Goal: Transaction & Acquisition: Purchase product/service

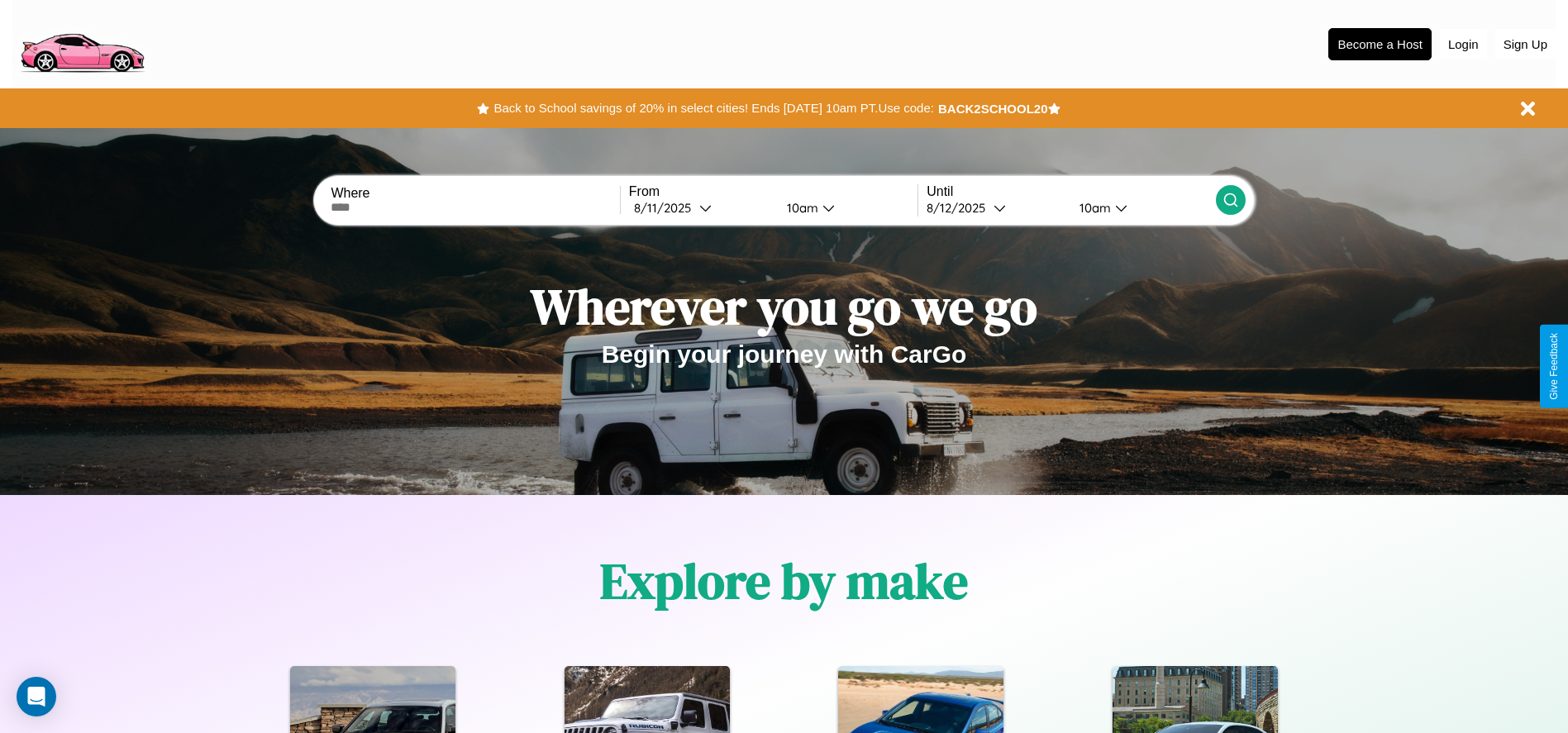
scroll to position [343, 0]
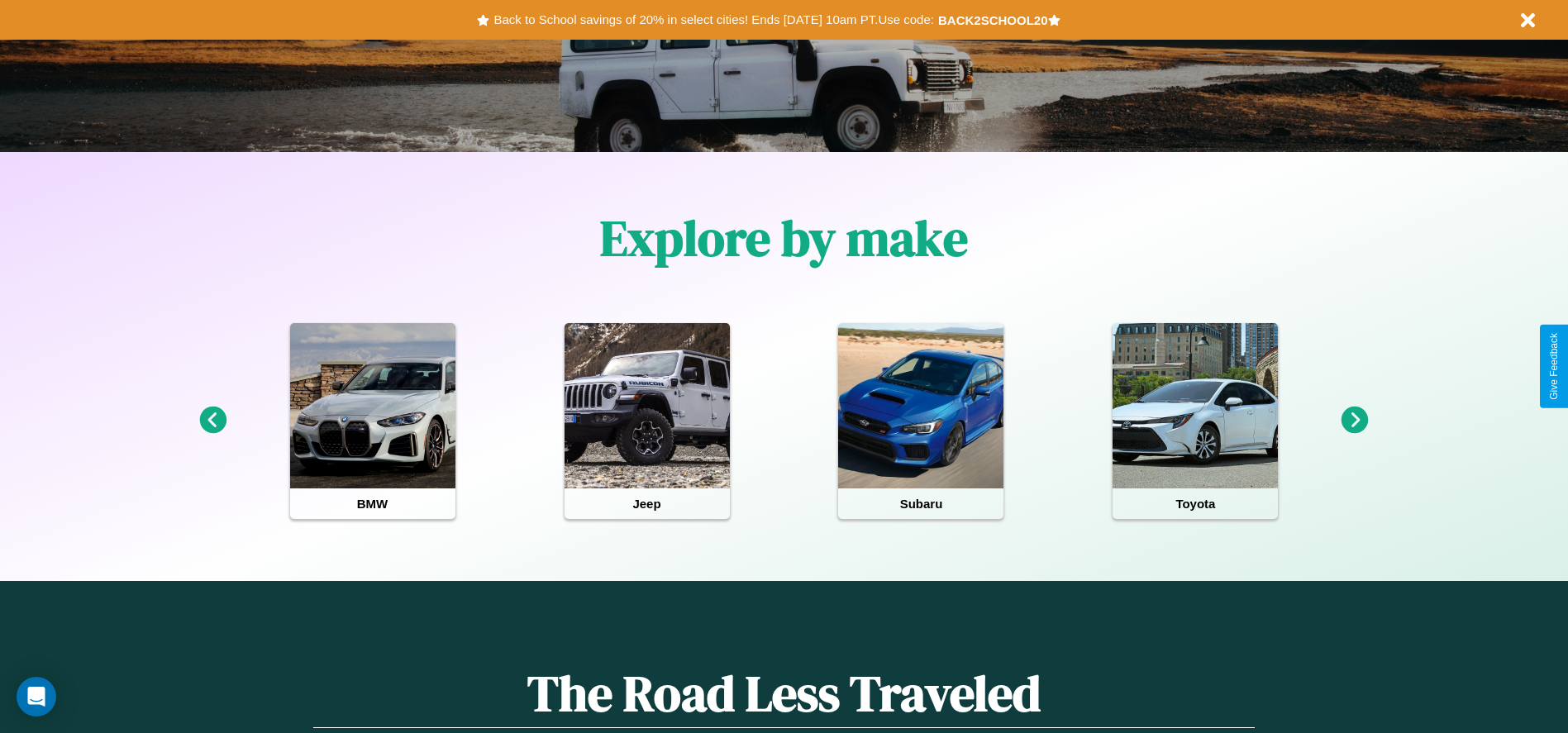
click at [1355, 420] on icon at bounding box center [1355, 420] width 27 height 27
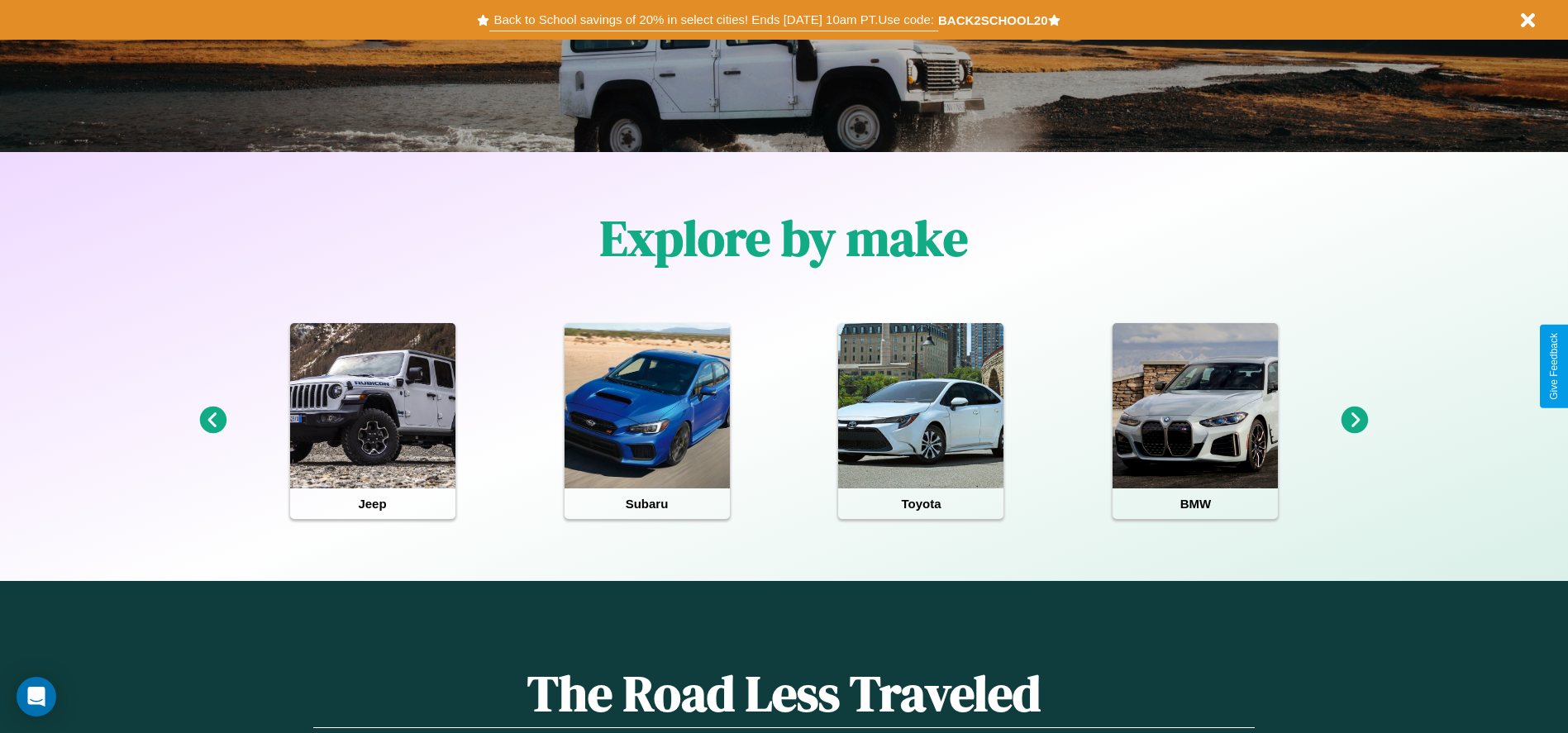
click at [713, 20] on button "Back to School savings of 20% in select cities! Ends 9/1 at 10am PT. Use code:" at bounding box center [712, 19] width 448 height 23
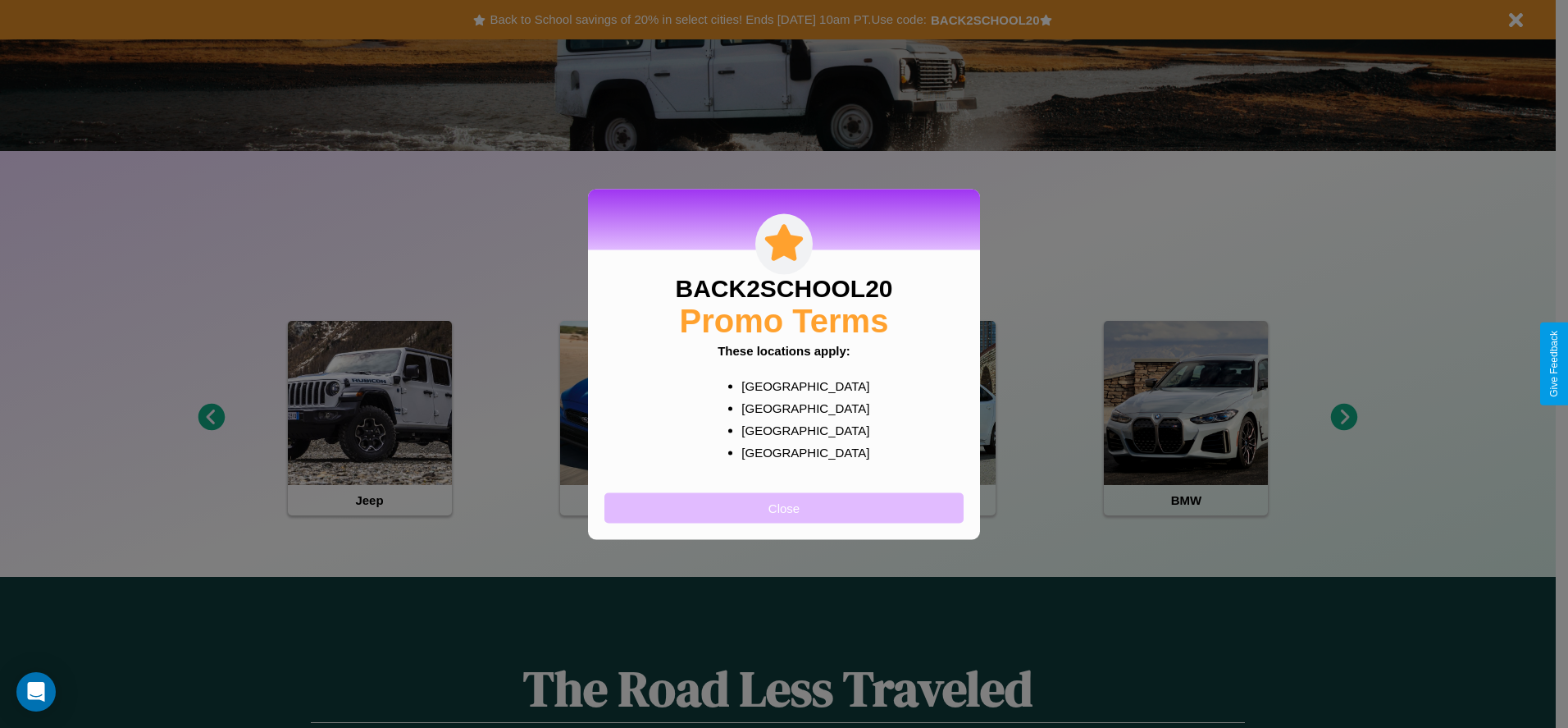
click at [784, 507] on button "Close" at bounding box center [784, 507] width 359 height 30
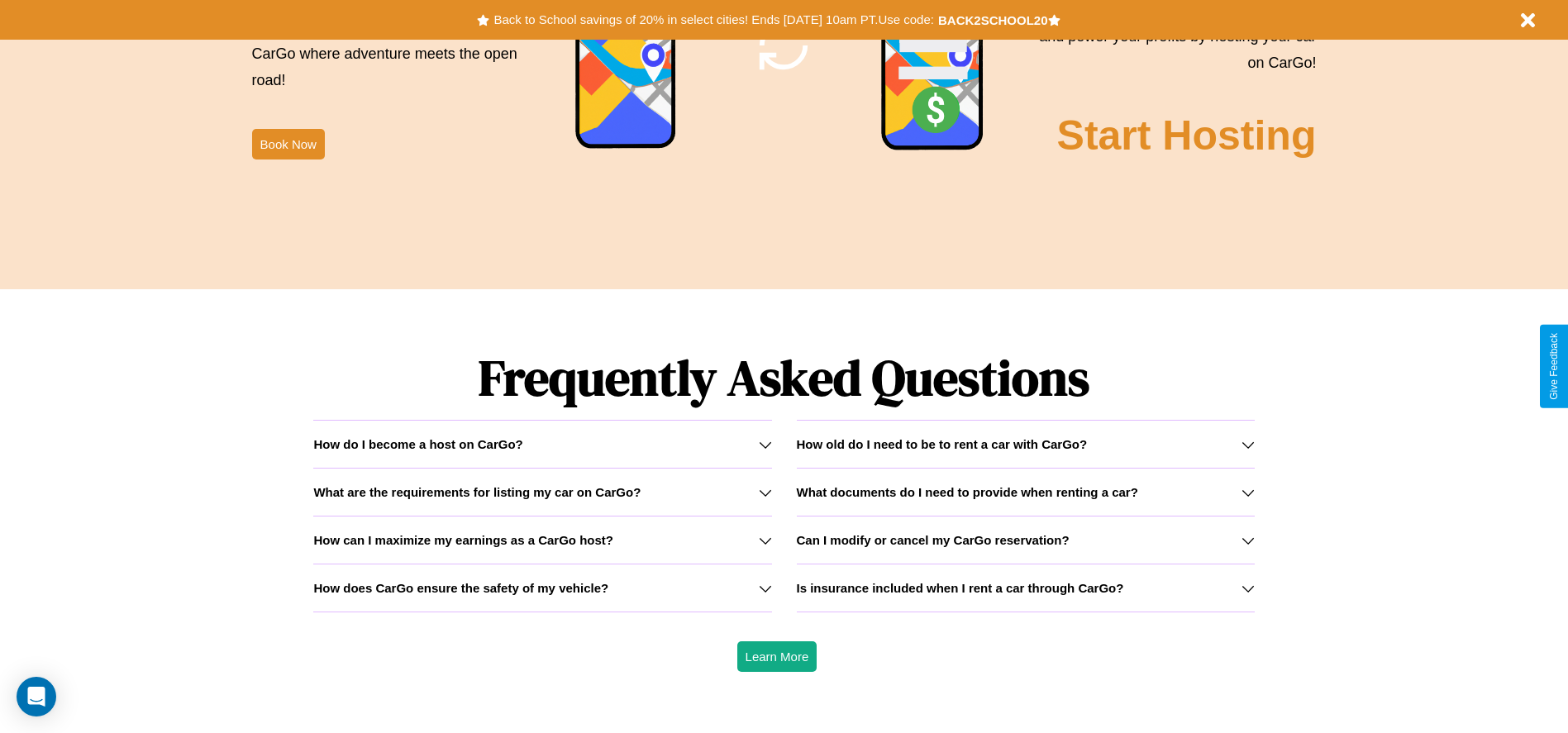
scroll to position [2370, 0]
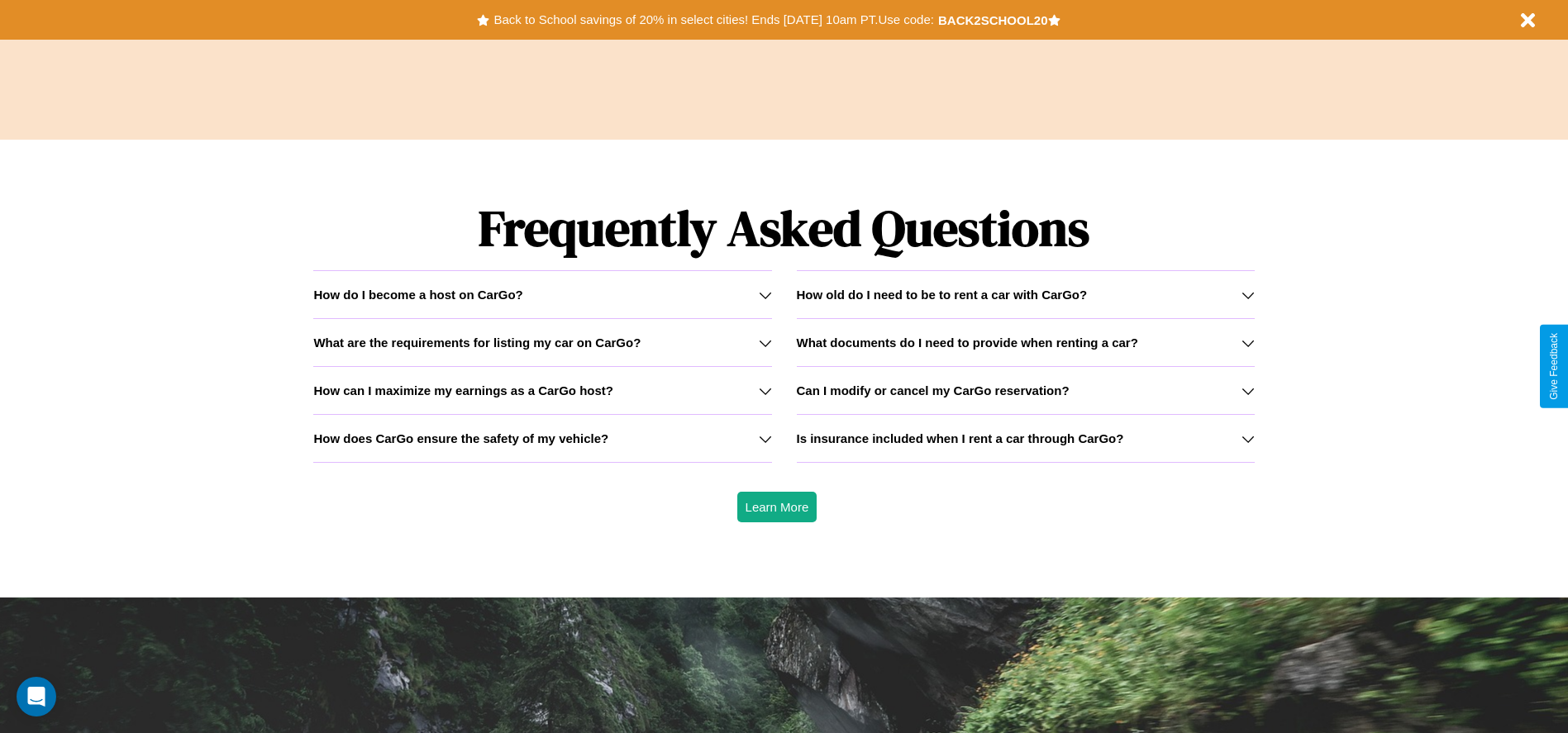
click at [765, 438] on icon at bounding box center [765, 439] width 13 height 13
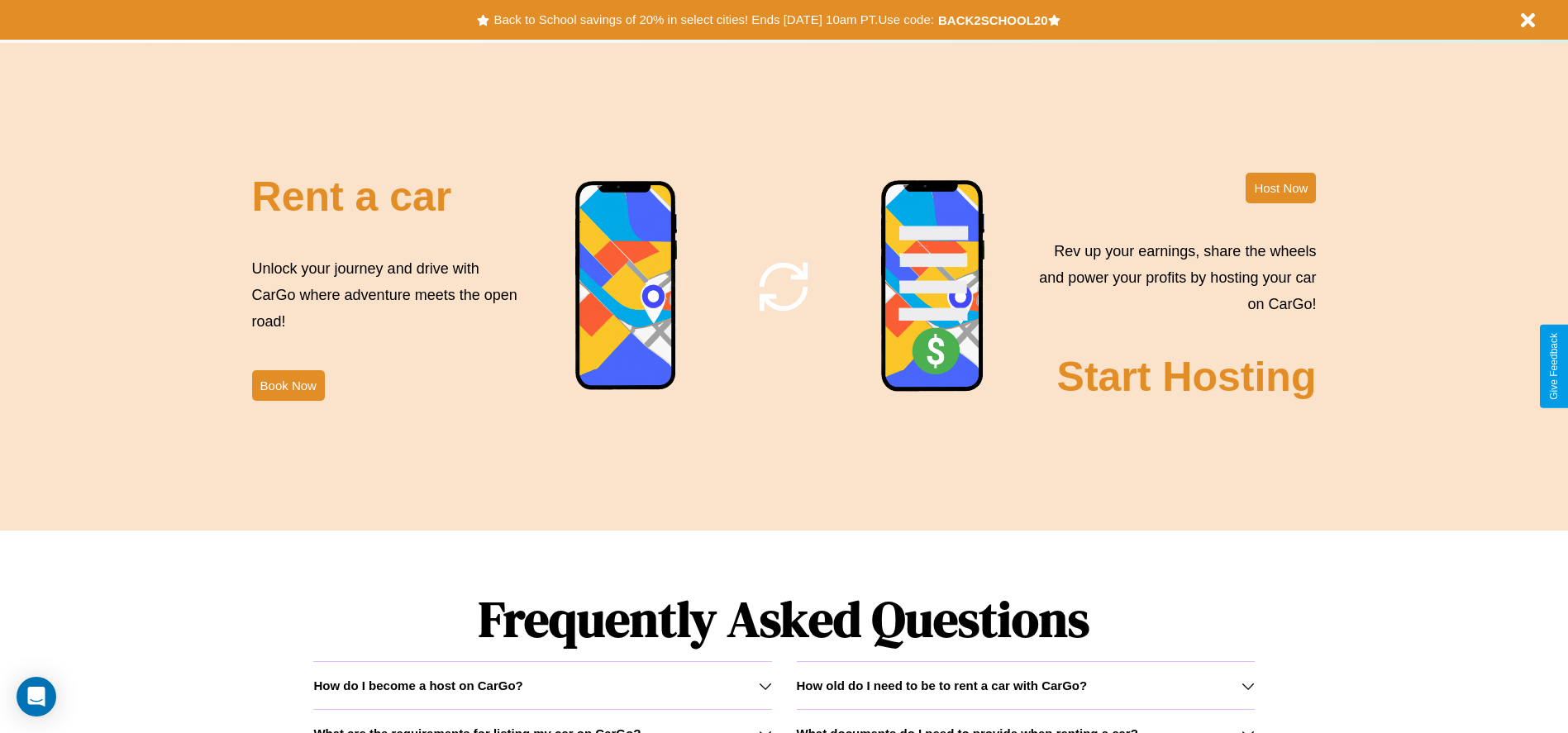
scroll to position [1998, 0]
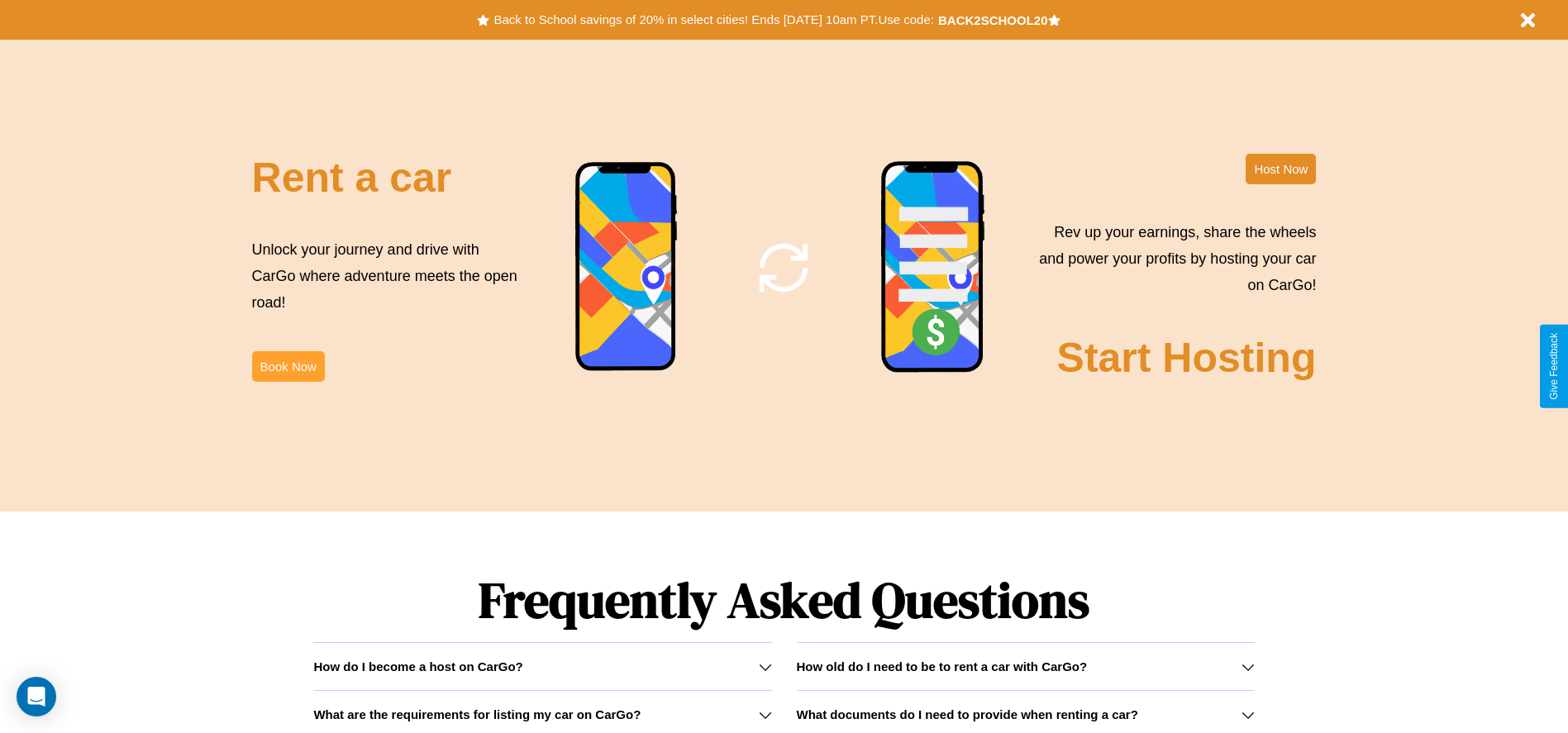
click at [287, 366] on button "Book Now" at bounding box center [288, 366] width 72 height 30
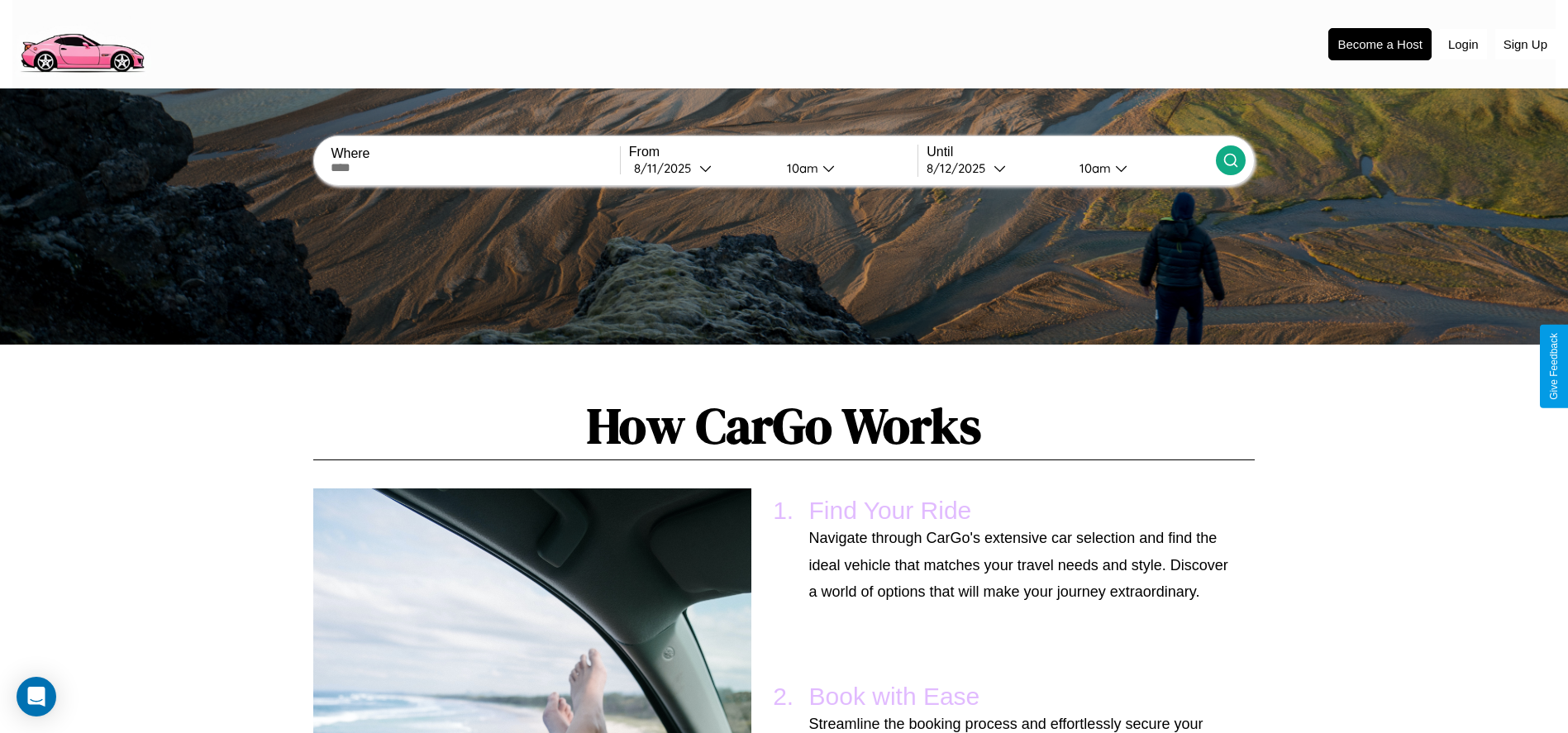
click at [475, 168] on input "text" at bounding box center [475, 168] width 288 height 13
type input "*****"
click at [701, 168] on icon at bounding box center [705, 168] width 13 height 13
select select "*"
select select "****"
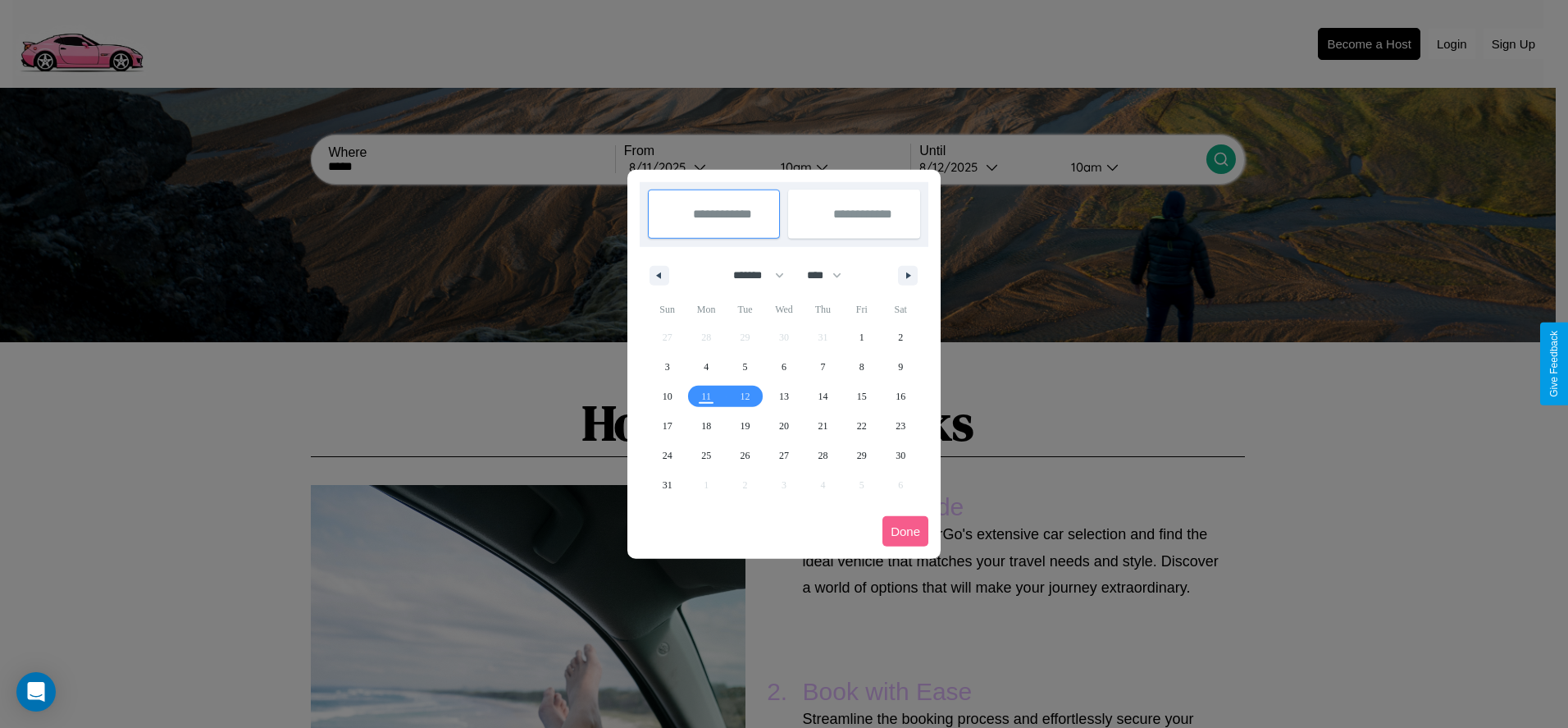
click at [751, 274] on select "******* ******** ***** ***** *** **** **** ****** ********* ******* ******** **…" at bounding box center [756, 275] width 69 height 27
select select "*"
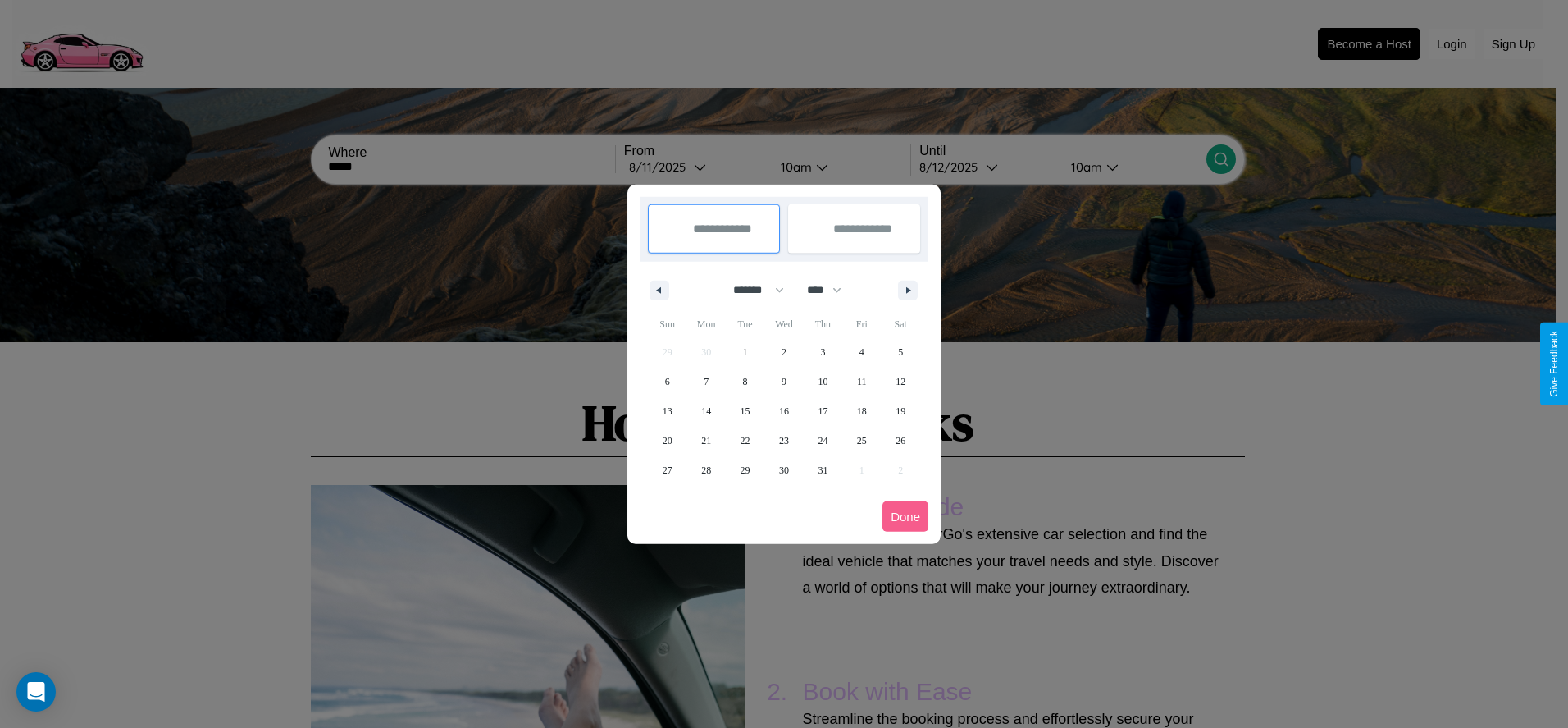
click at [832, 290] on select "**** **** **** **** **** **** **** **** **** **** **** **** **** **** **** ****…" at bounding box center [823, 290] width 49 height 27
select select "****"
click at [861, 351] on span "3" at bounding box center [862, 351] width 5 height 29
type input "**********"
click at [667, 410] on span "12" at bounding box center [668, 410] width 10 height 29
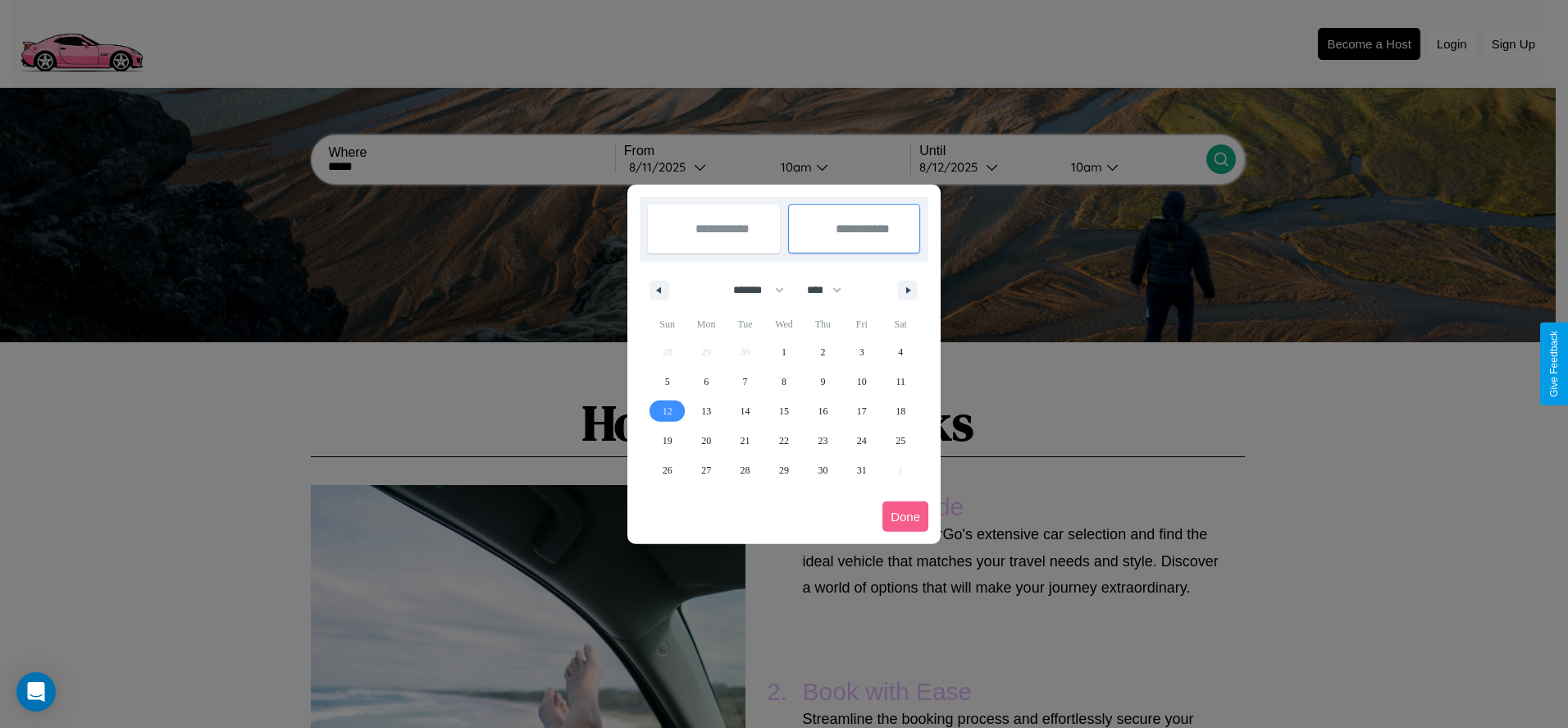
type input "**********"
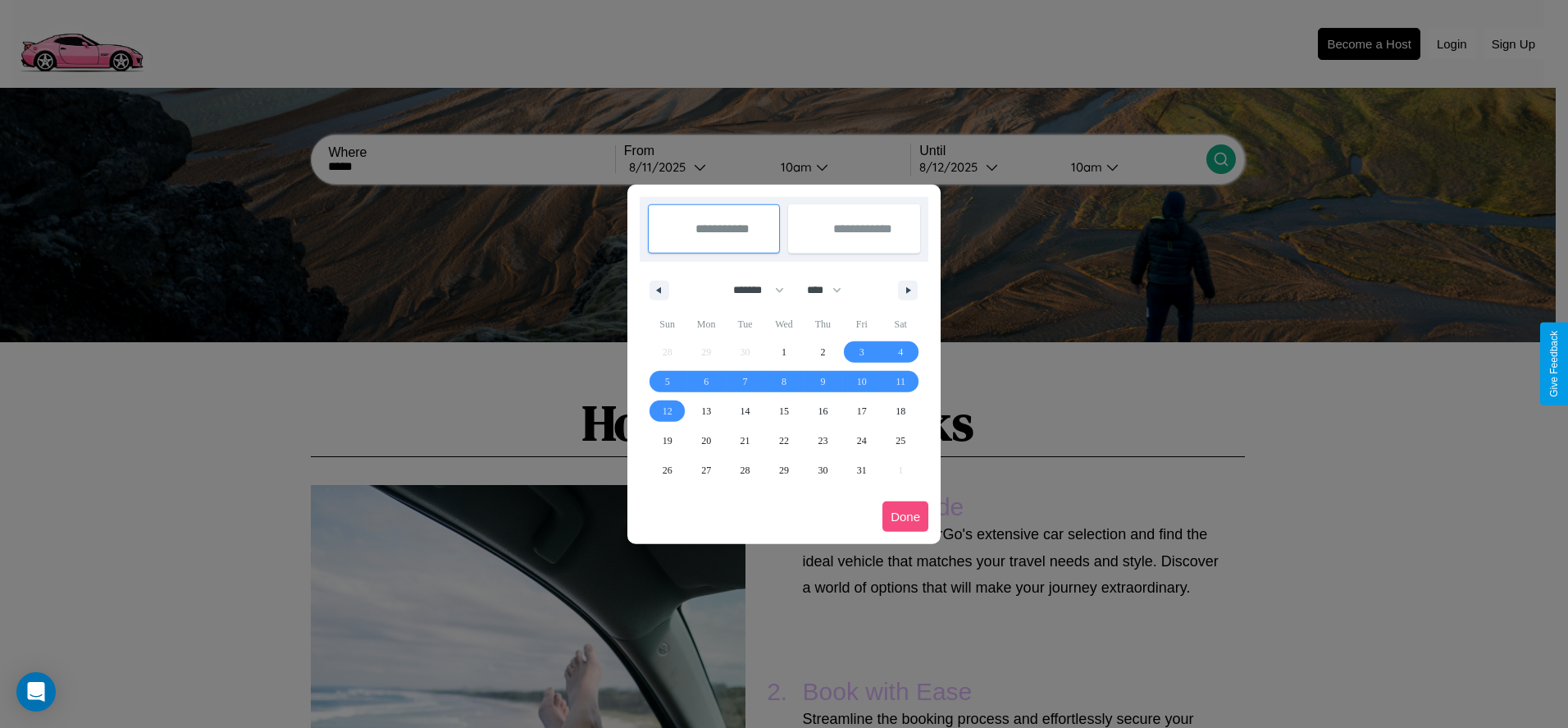
click at [905, 516] on button "Done" at bounding box center [905, 516] width 46 height 30
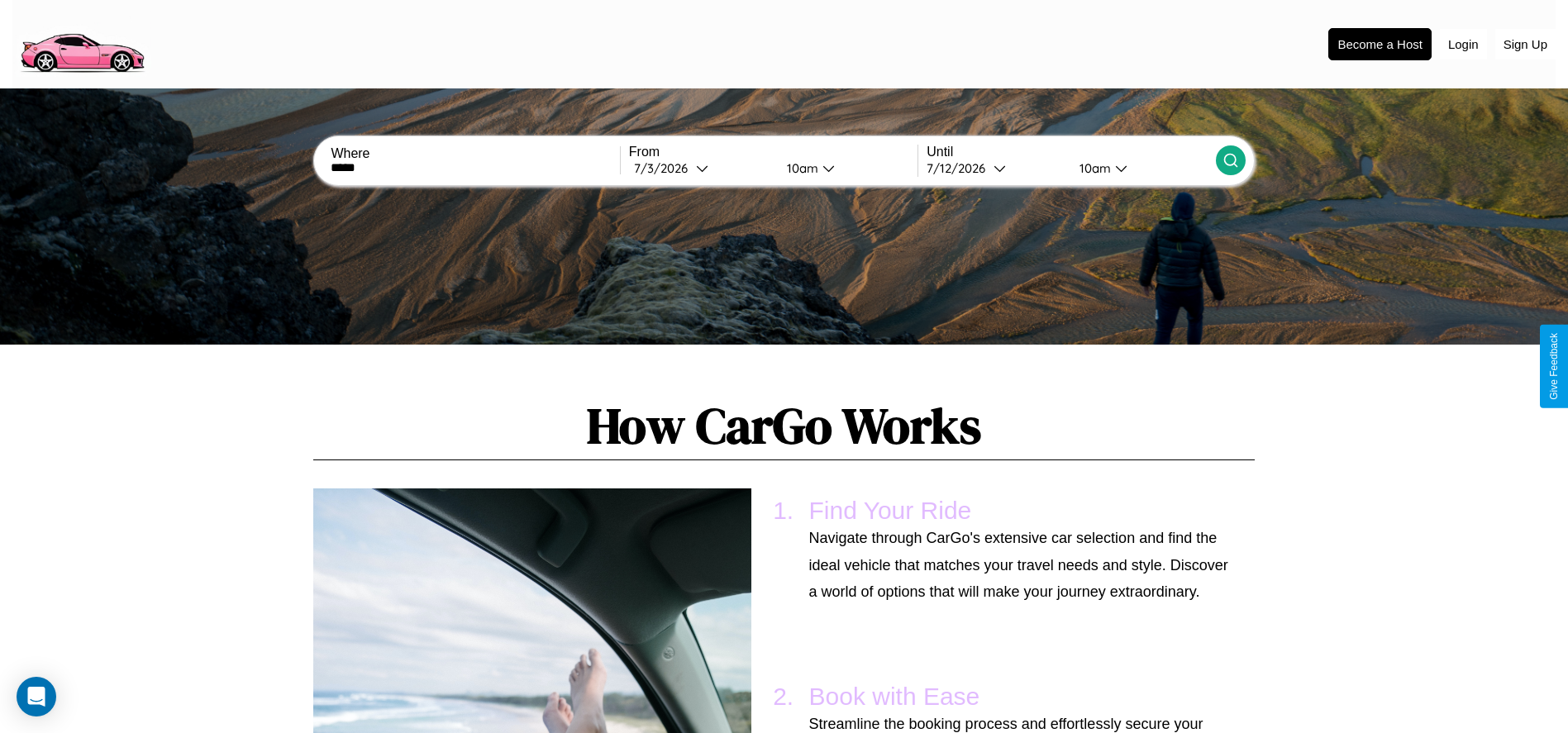
click at [1230, 160] on icon at bounding box center [1231, 160] width 17 height 17
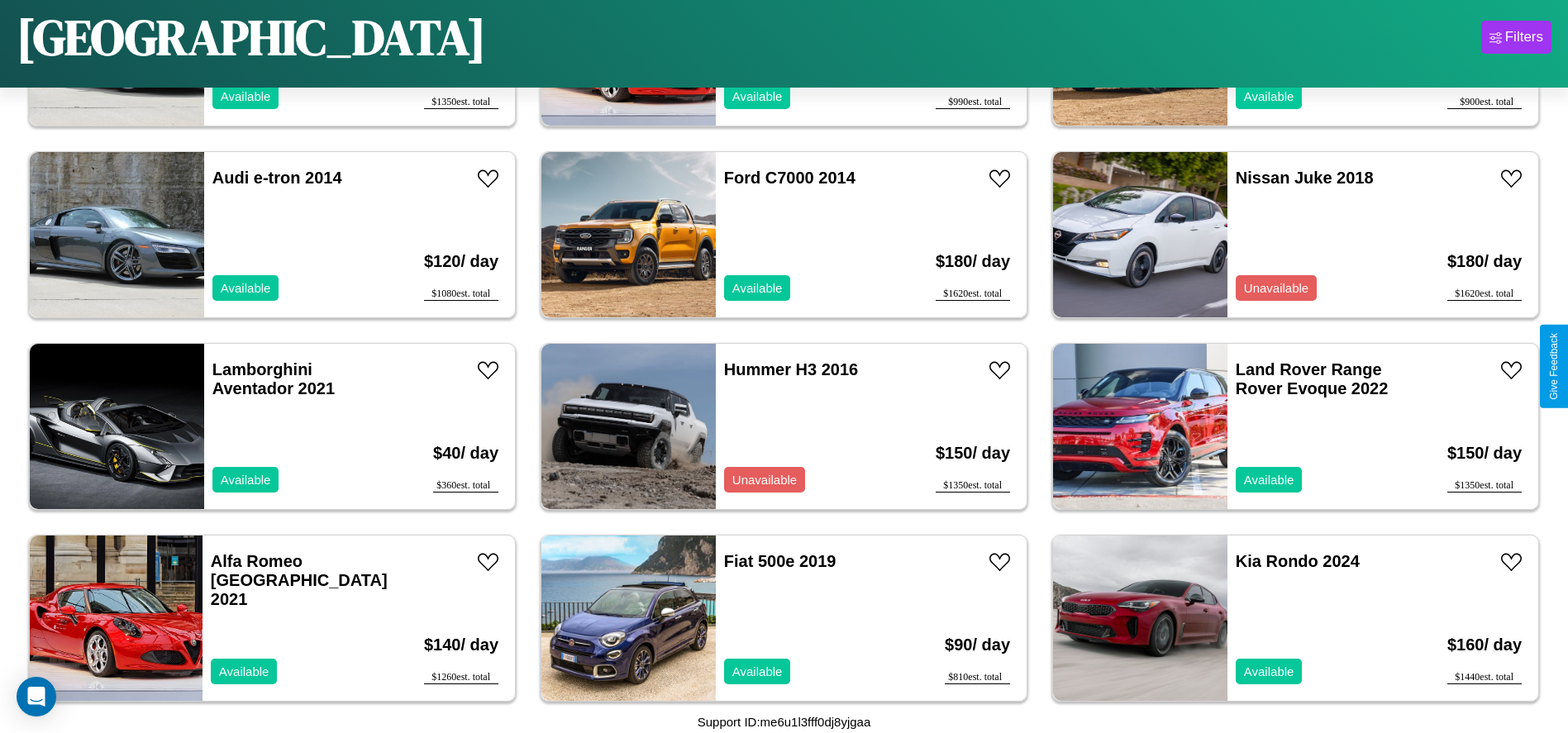
scroll to position [1526, 0]
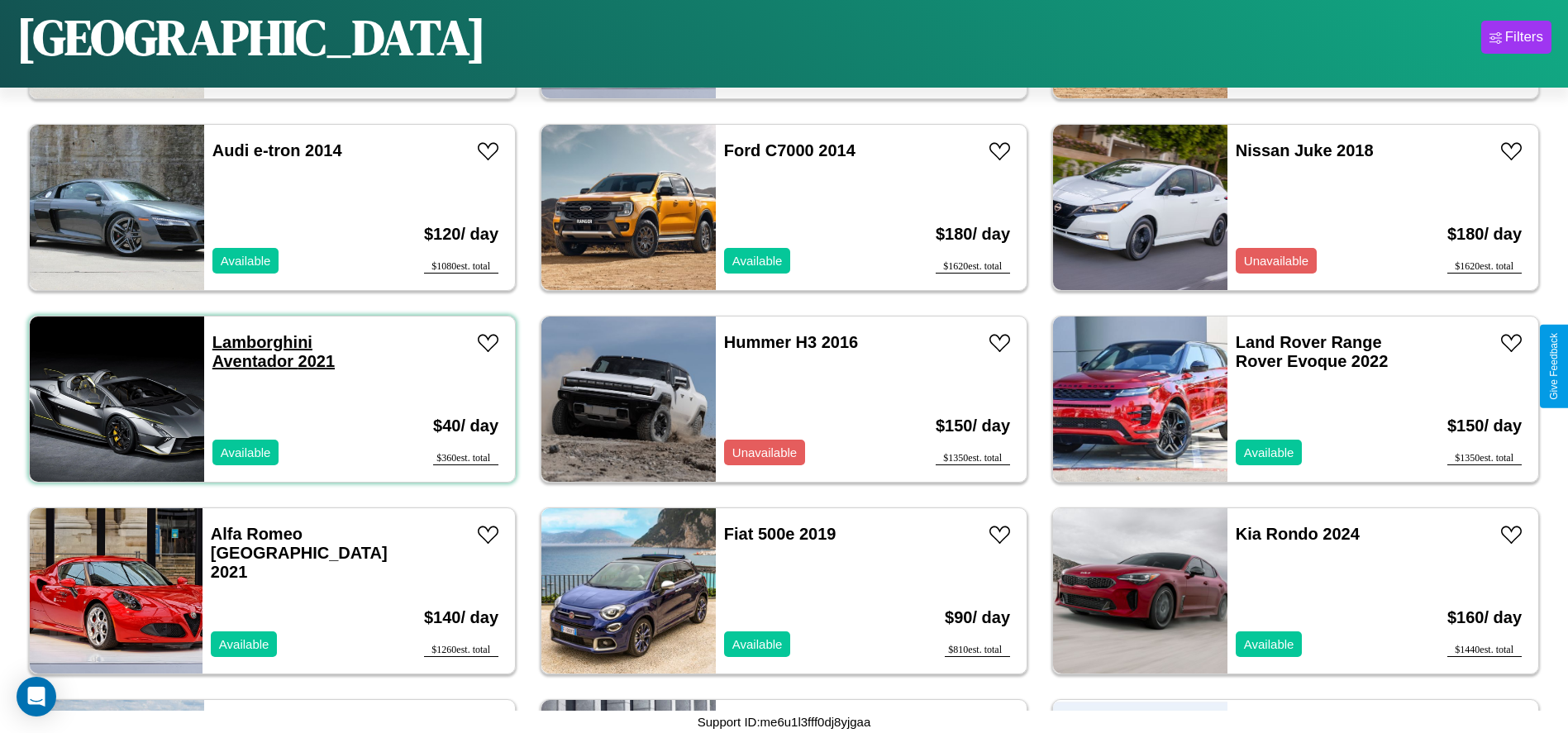
click at [260, 342] on link "Lamborghini Aventador 2021" at bounding box center [273, 351] width 122 height 37
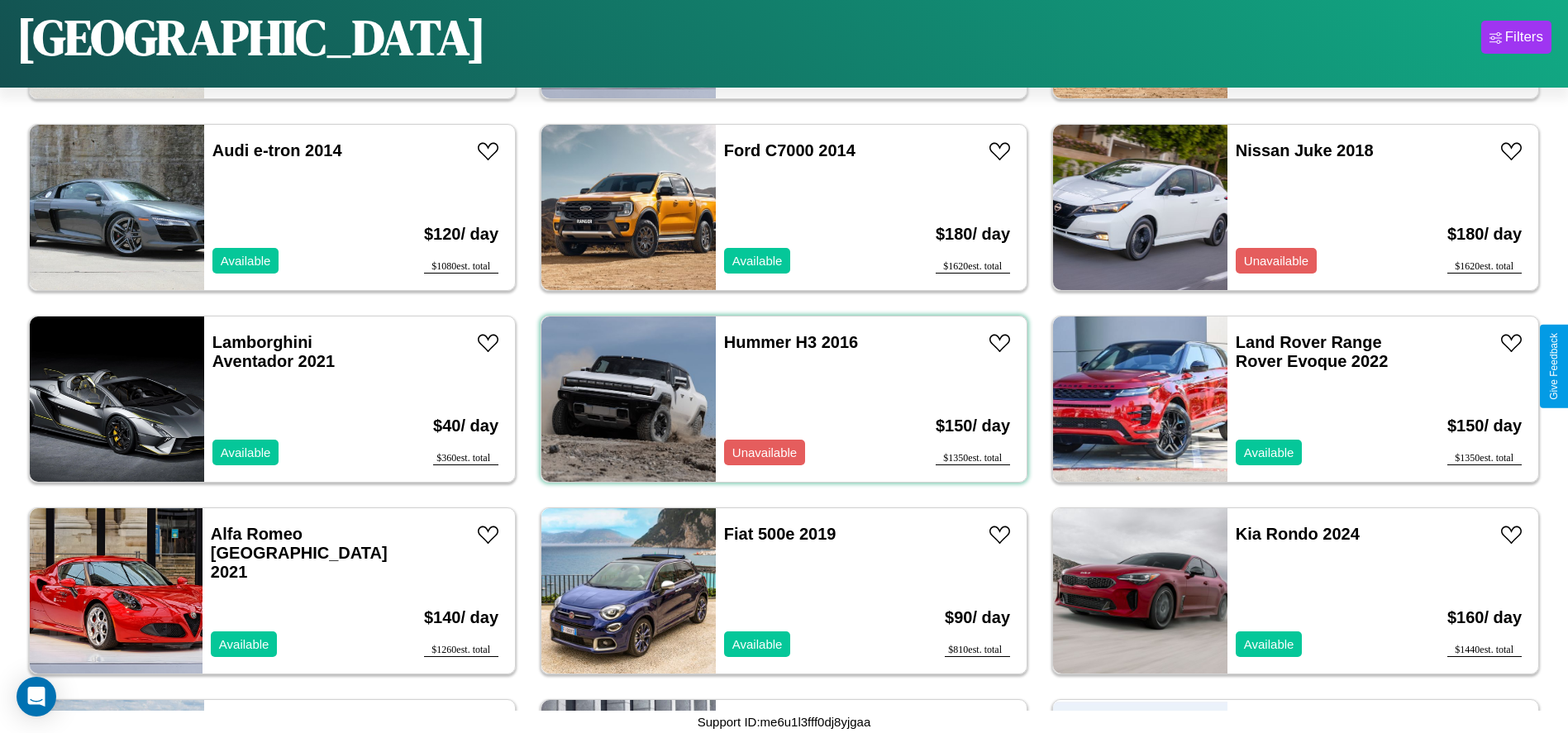
scroll to position [2100, 0]
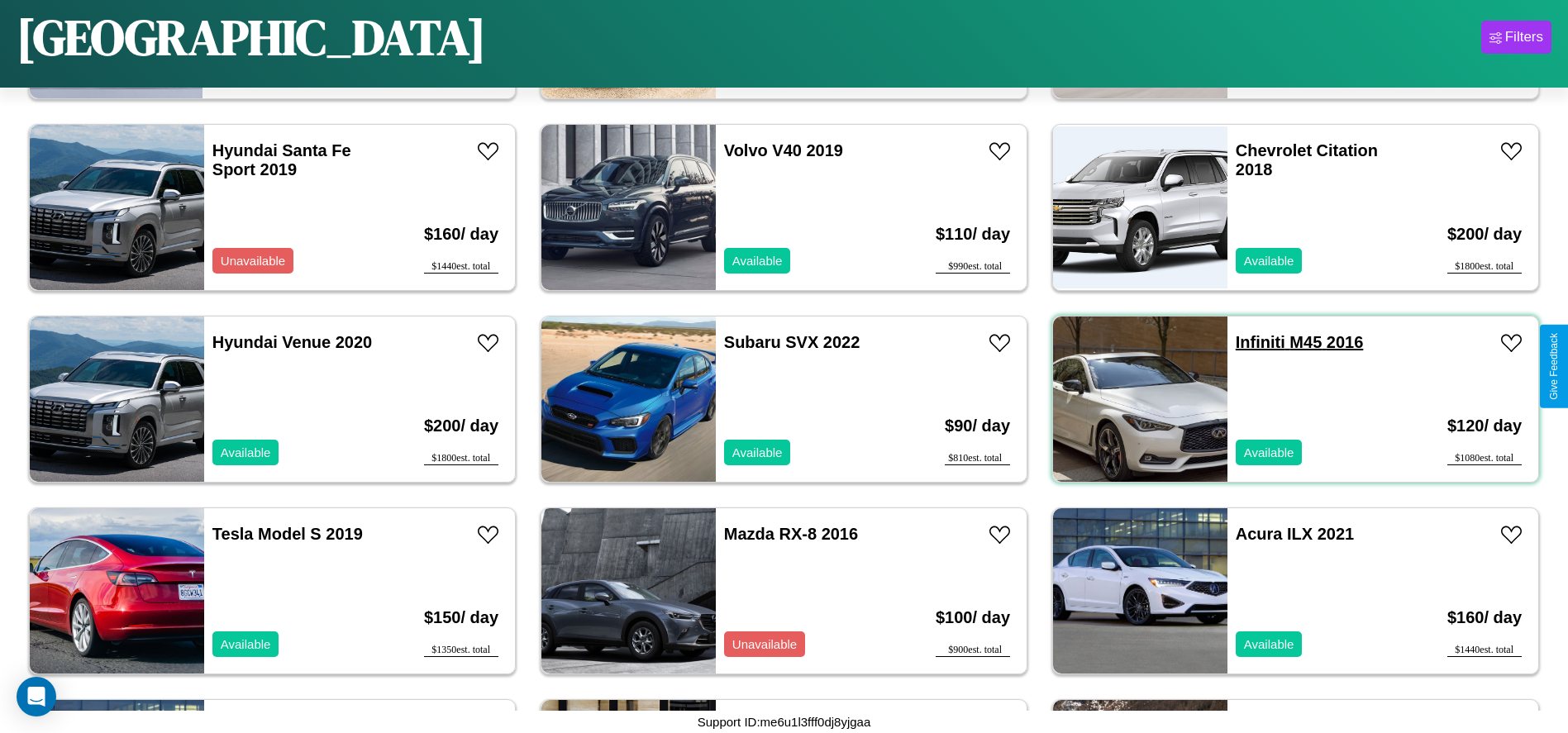
click at [1249, 342] on link "Infiniti M45 2016" at bounding box center [1300, 342] width 128 height 19
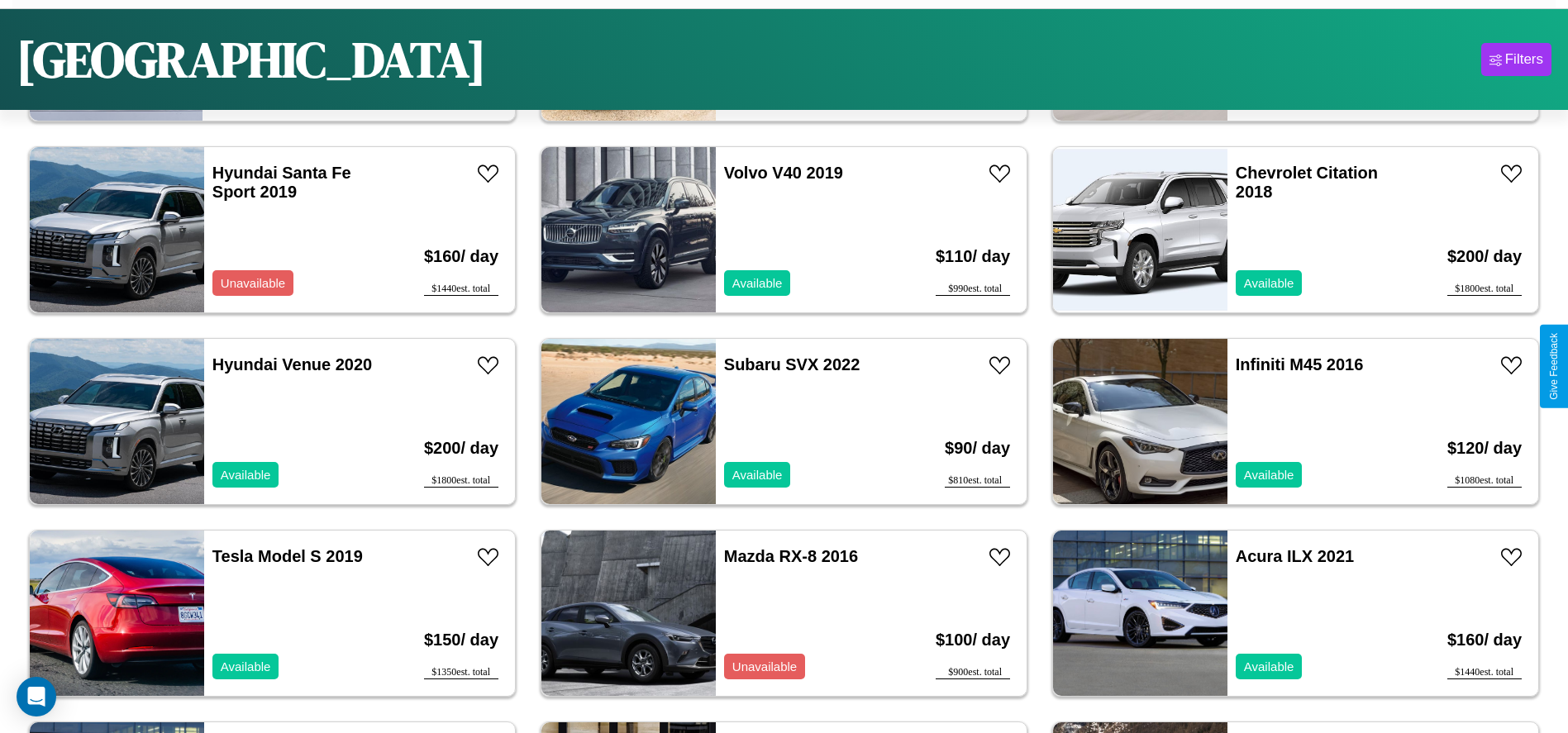
scroll to position [2527, 0]
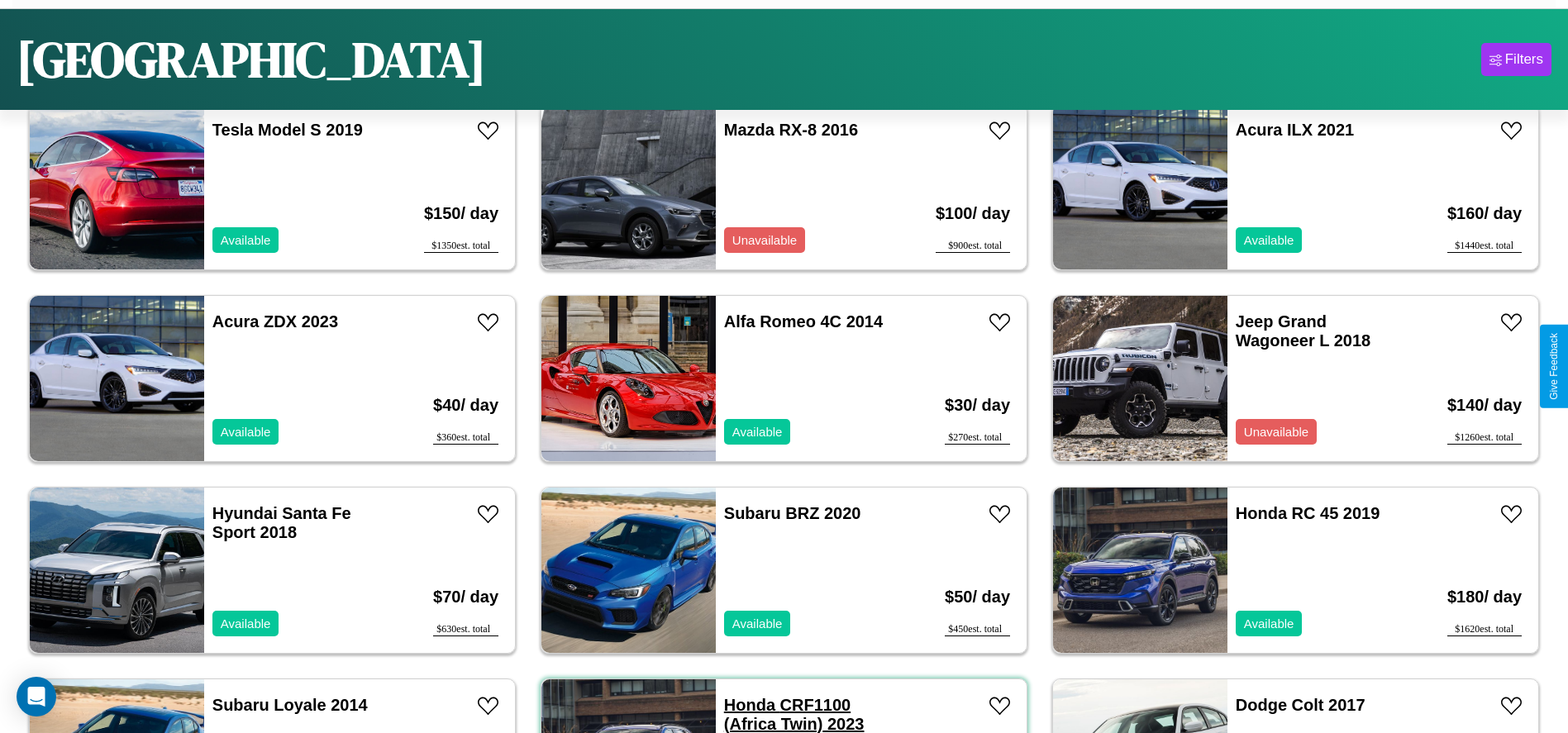
click at [743, 704] on link "Honda CRF1100 (Africa Twin) 2023" at bounding box center [794, 714] width 141 height 37
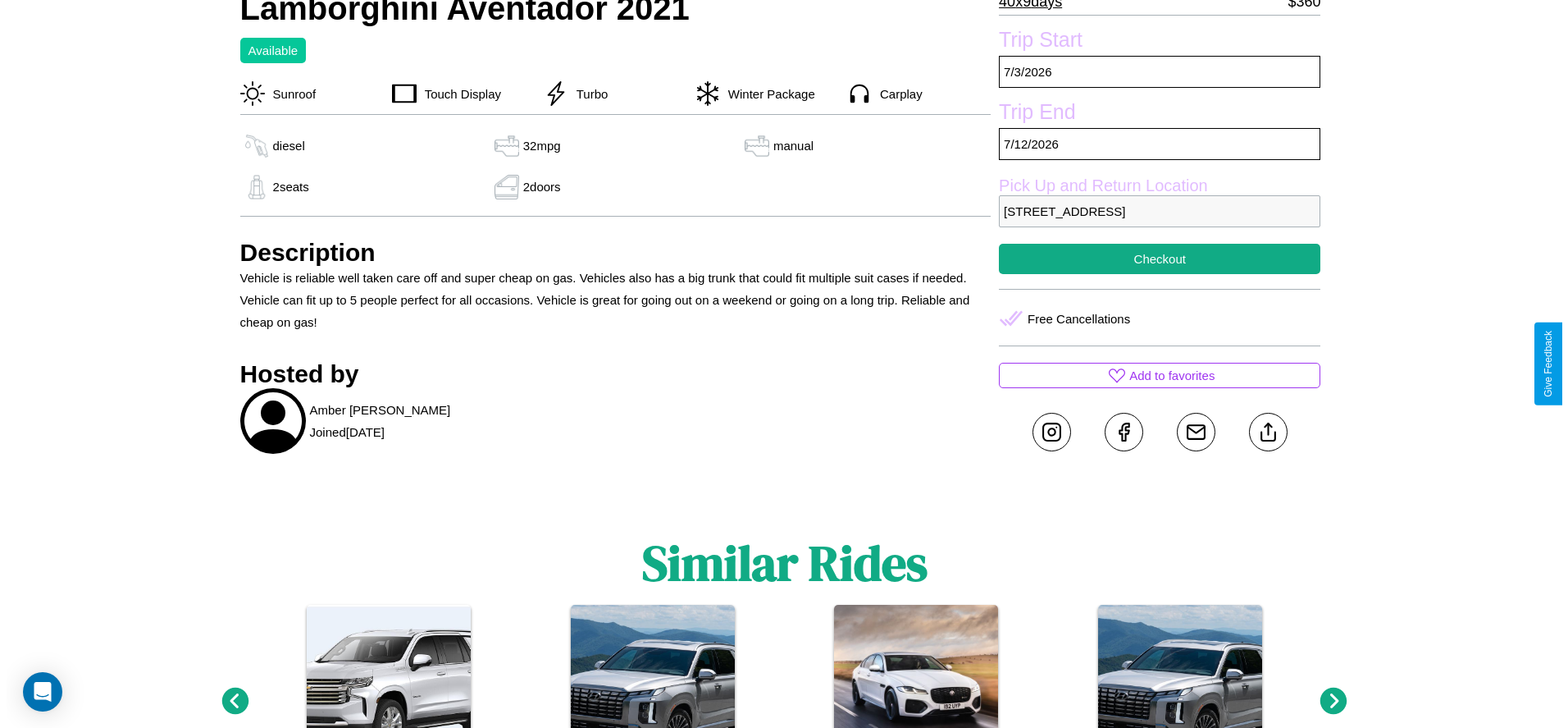
scroll to position [462, 0]
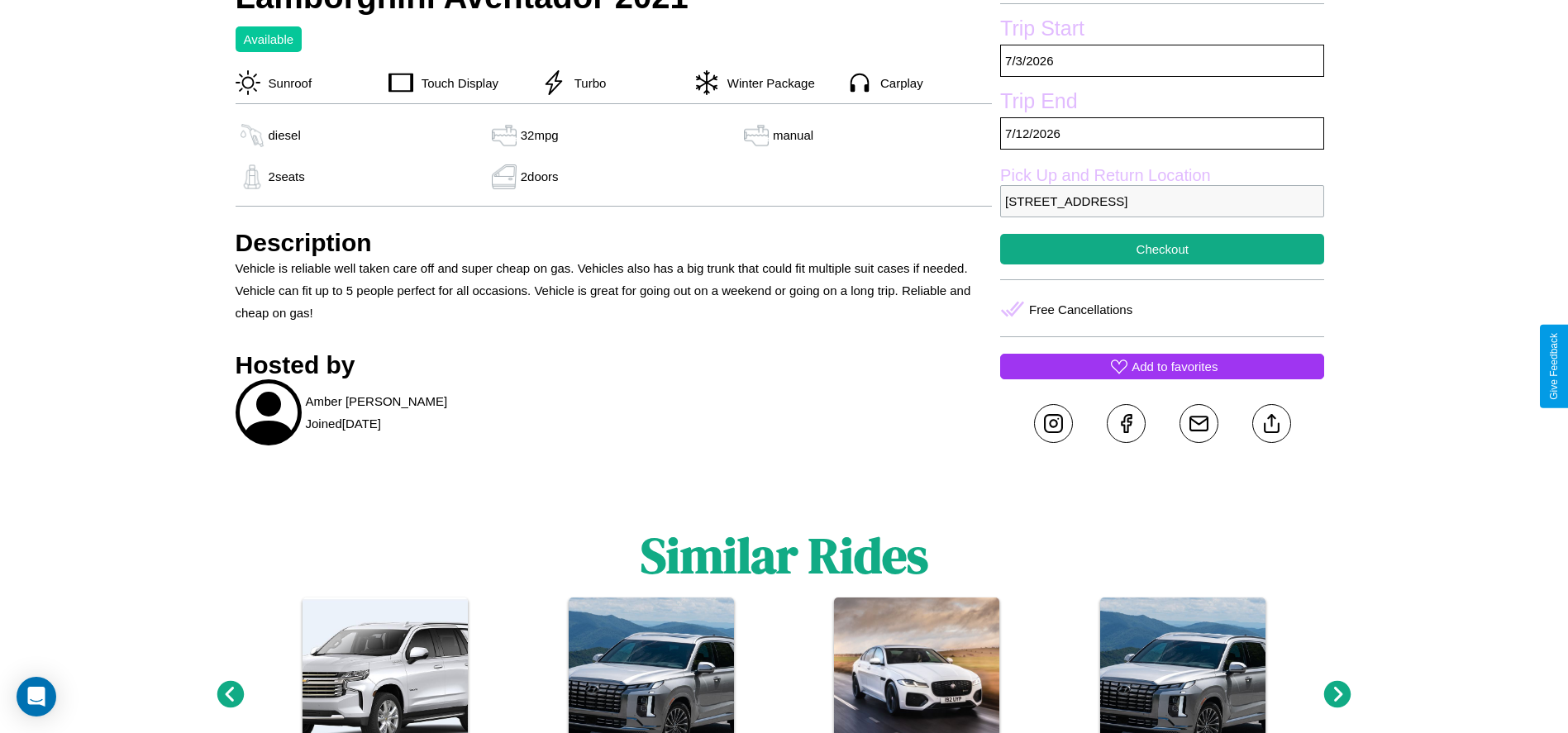
click at [1162, 366] on p "Add to favorites" at bounding box center [1174, 366] width 86 height 22
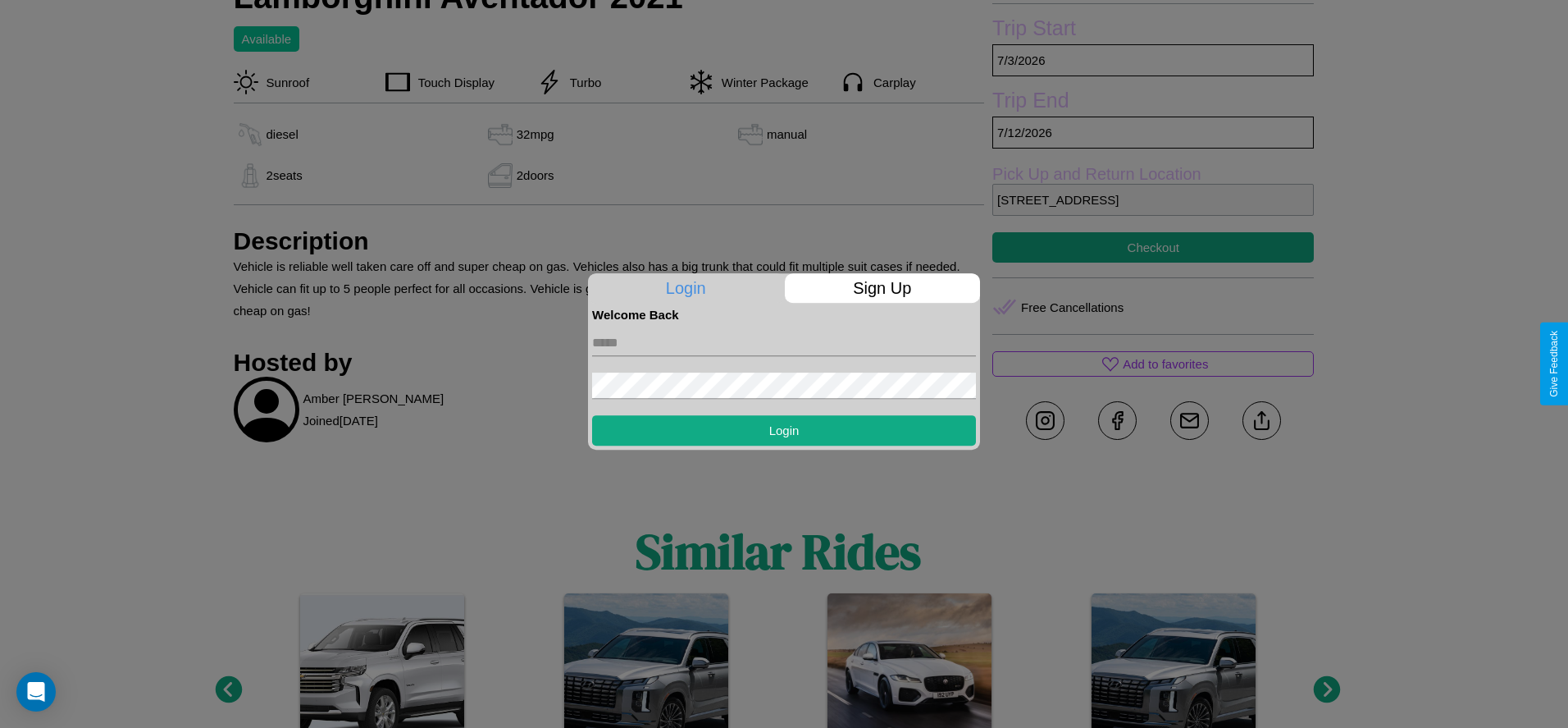
click at [784, 363] on form "Login" at bounding box center [784, 383] width 384 height 124
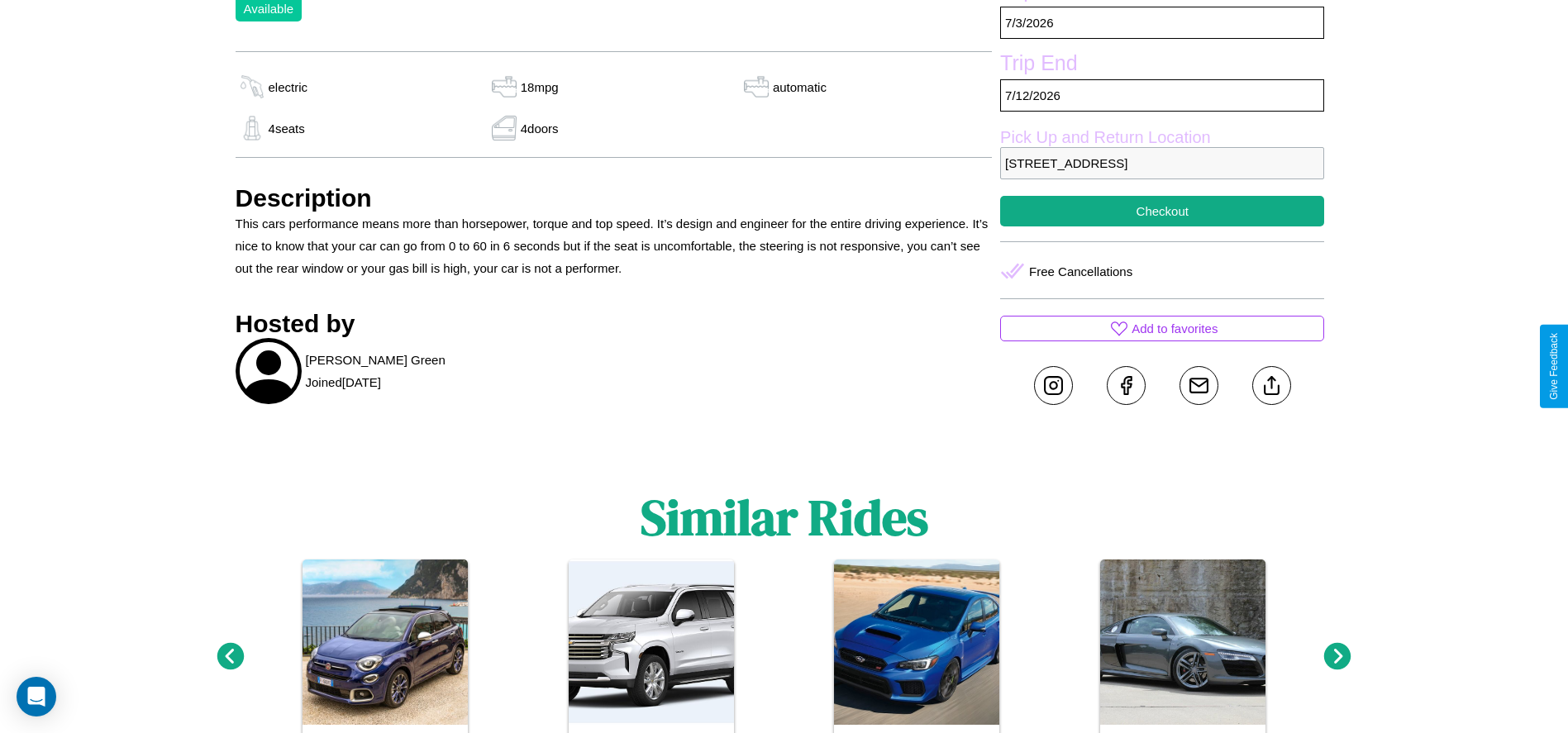
scroll to position [763, 0]
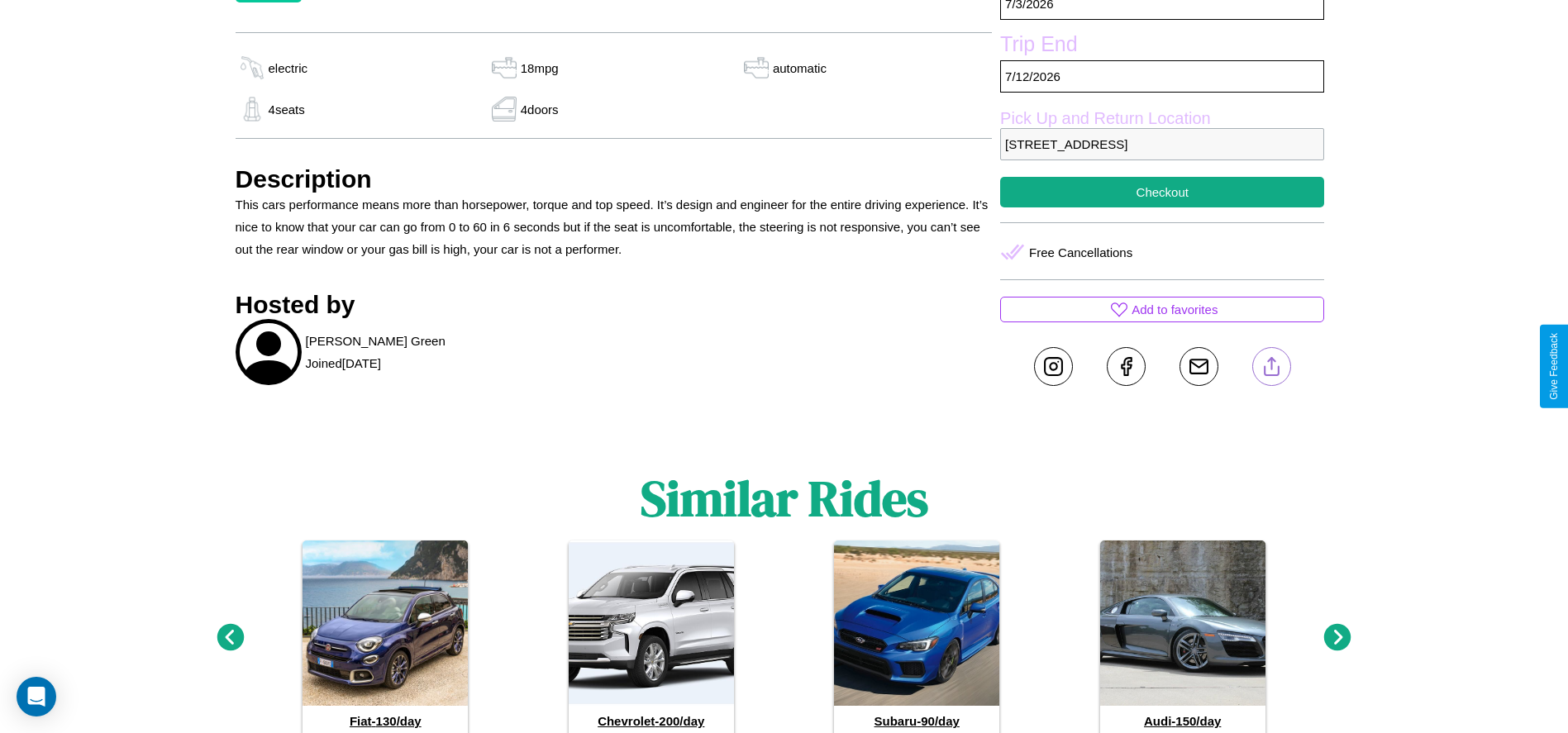
click at [1271, 366] on line at bounding box center [1271, 363] width 0 height 12
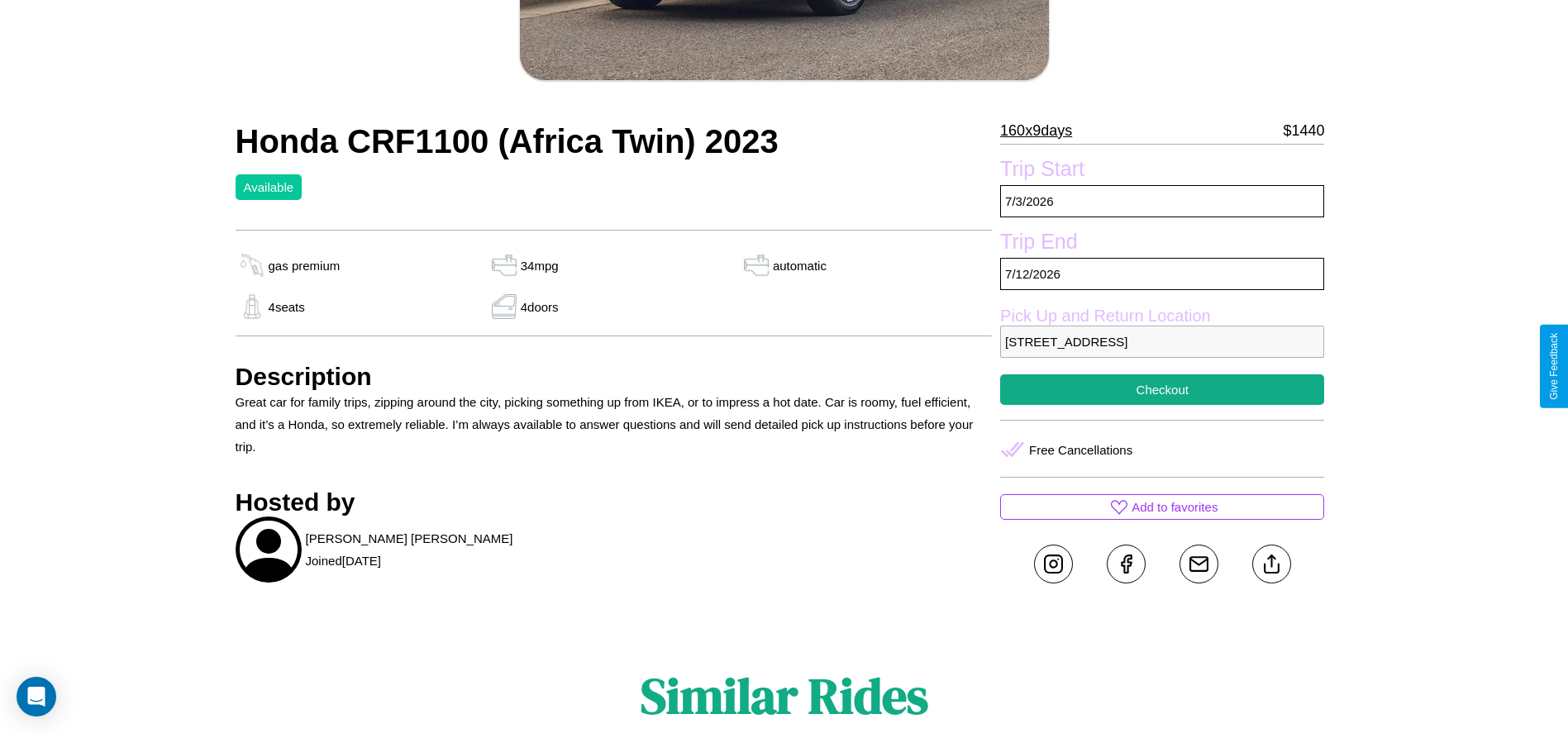
scroll to position [427, 0]
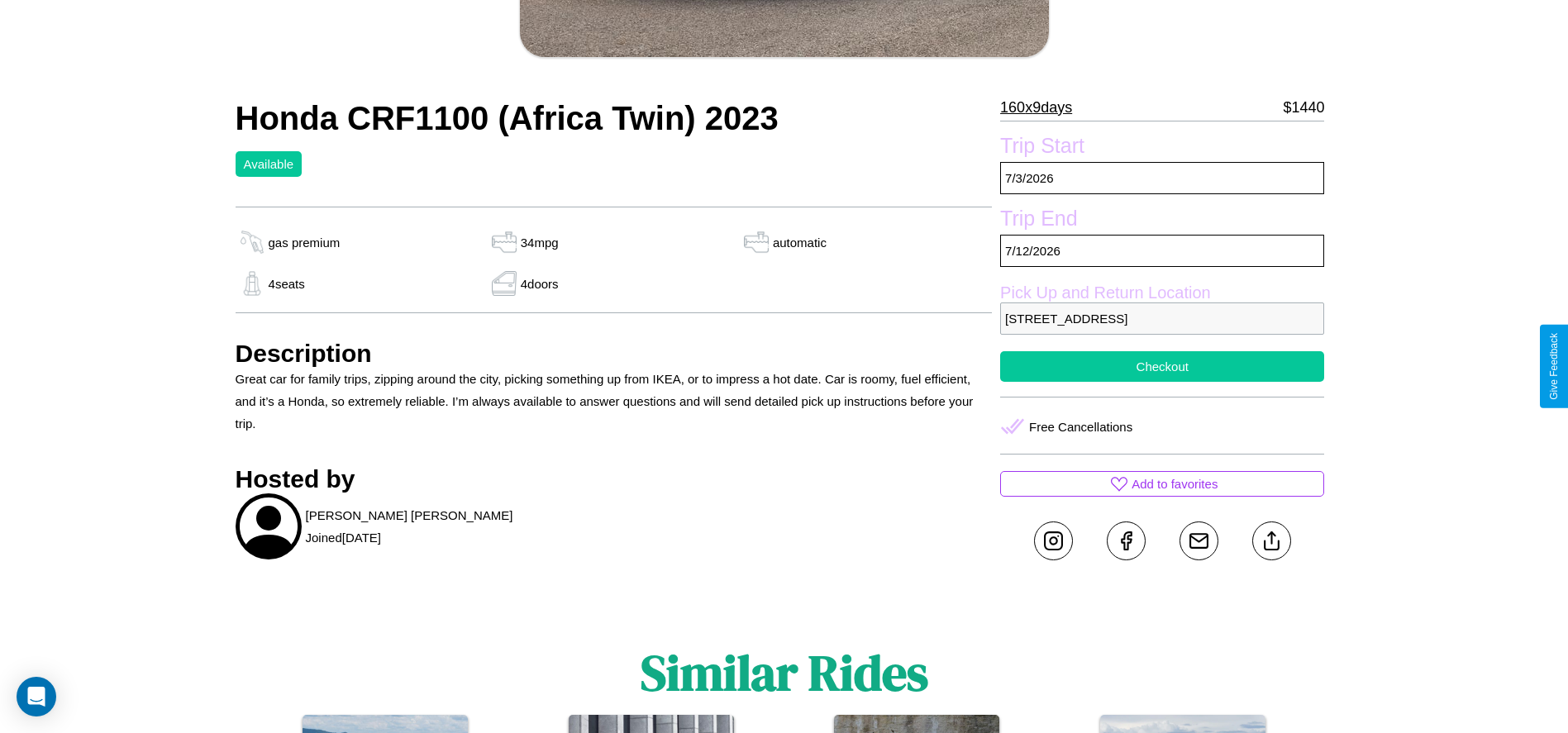
click at [1162, 366] on button "Checkout" at bounding box center [1162, 366] width 324 height 30
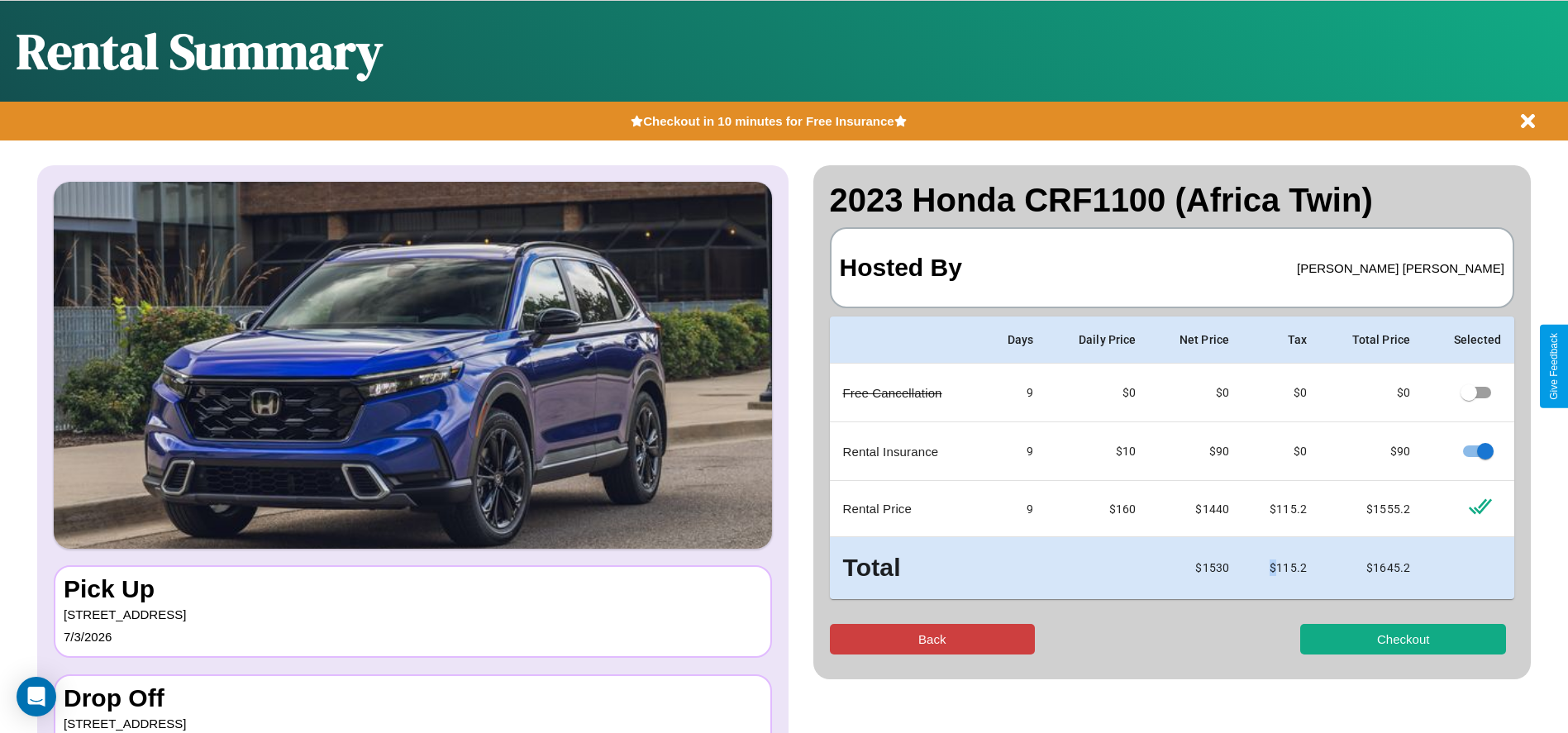
click at [932, 639] on button "Back" at bounding box center [932, 639] width 206 height 30
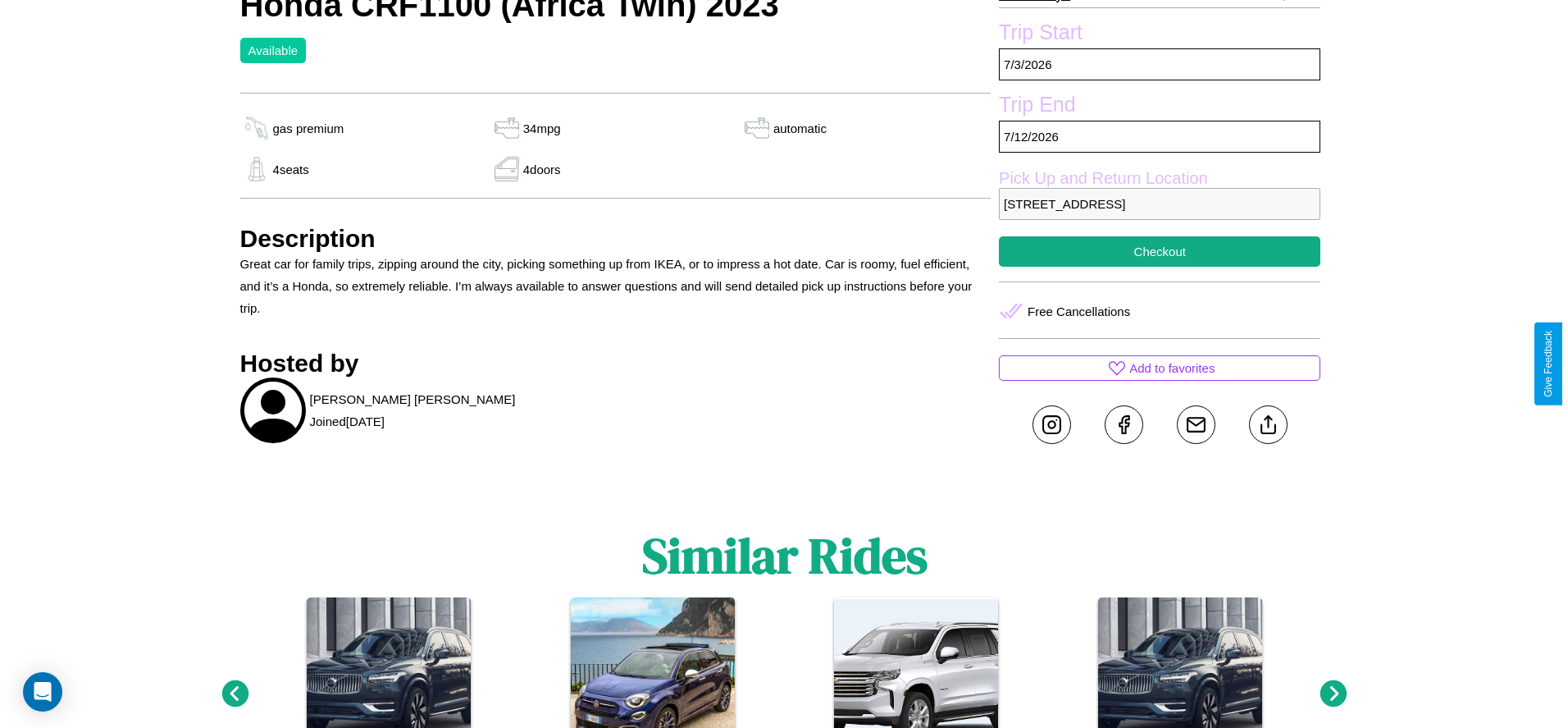
scroll to position [541, 0]
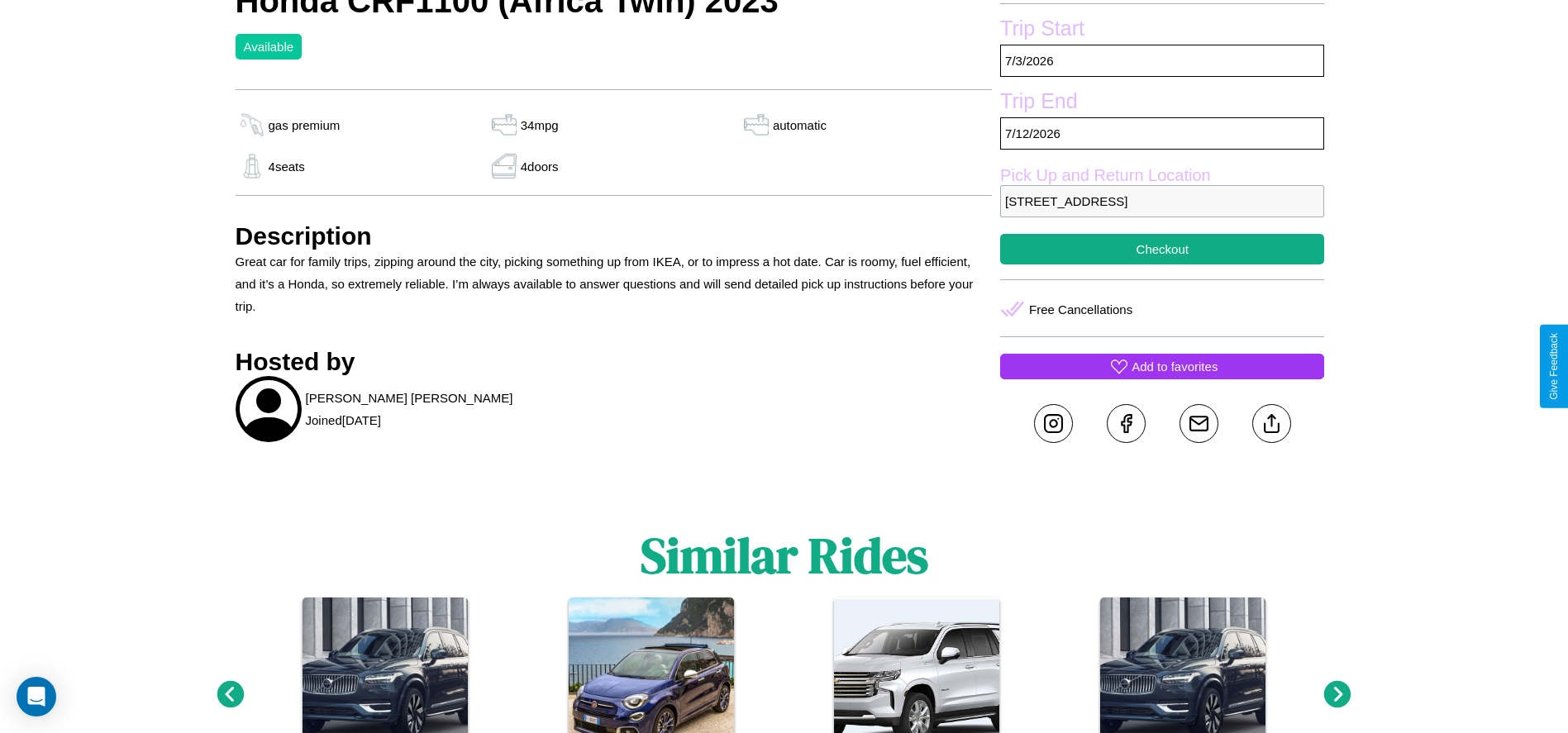
click at [1162, 366] on p "Add to favorites" at bounding box center [1174, 366] width 86 height 22
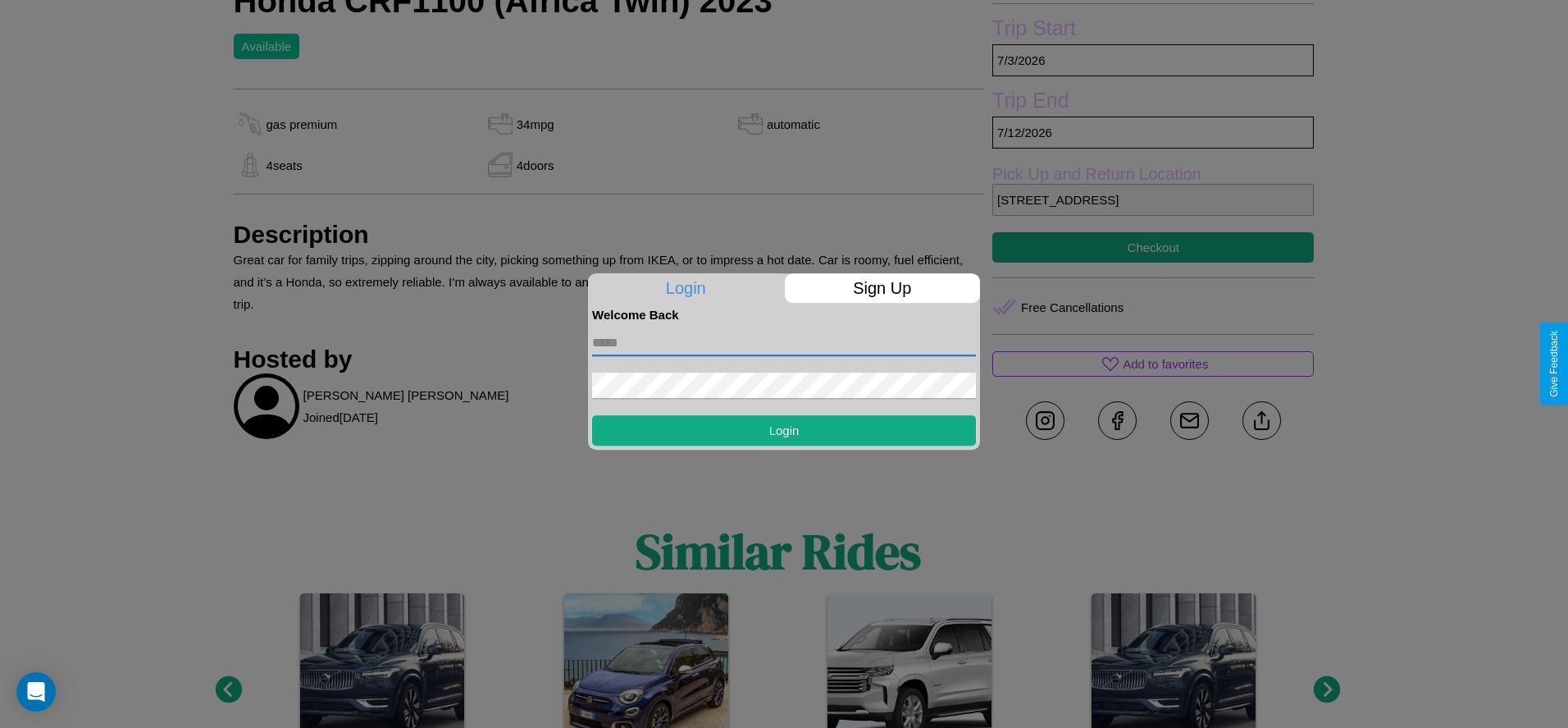
click at [784, 342] on input "text" at bounding box center [784, 342] width 384 height 26
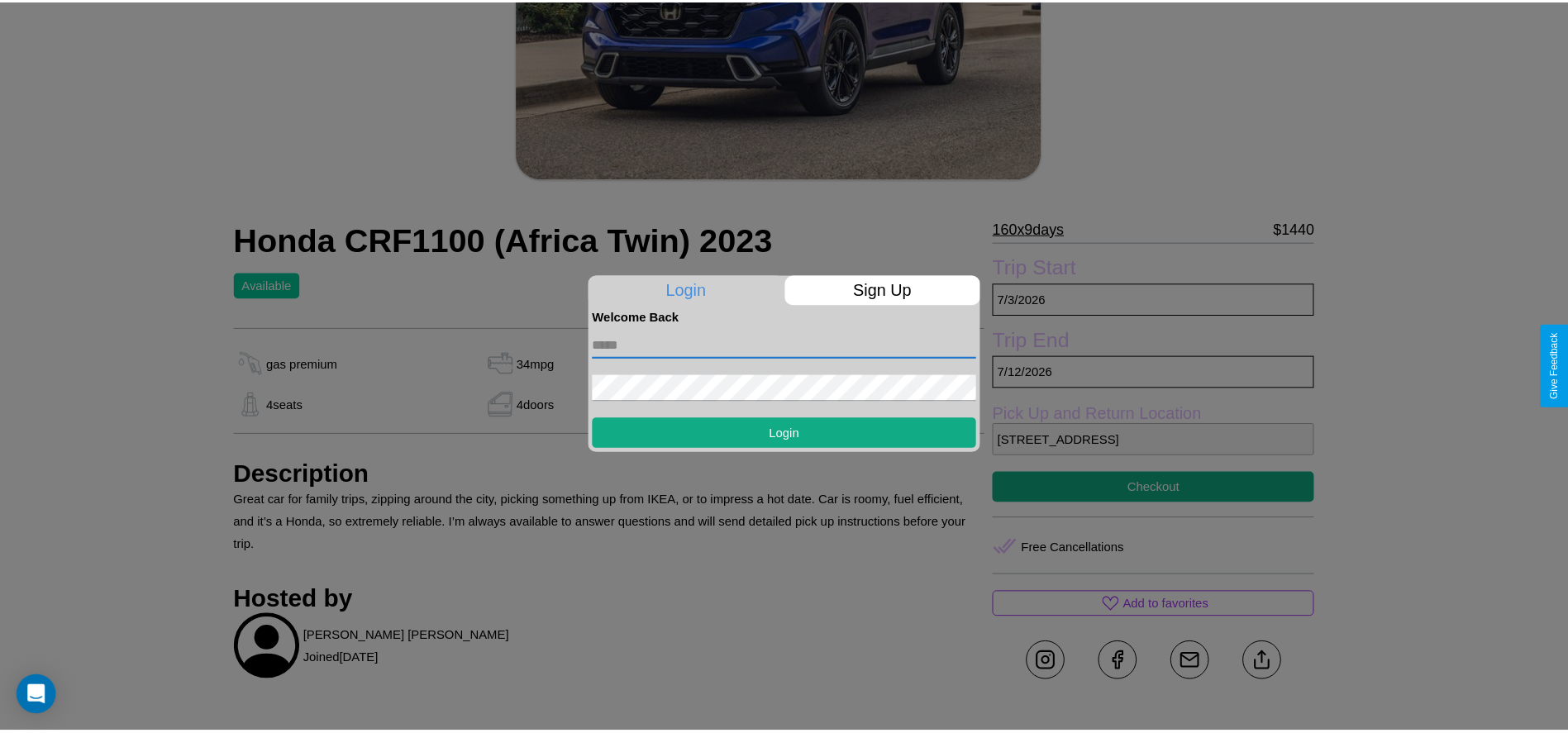
scroll to position [238, 0]
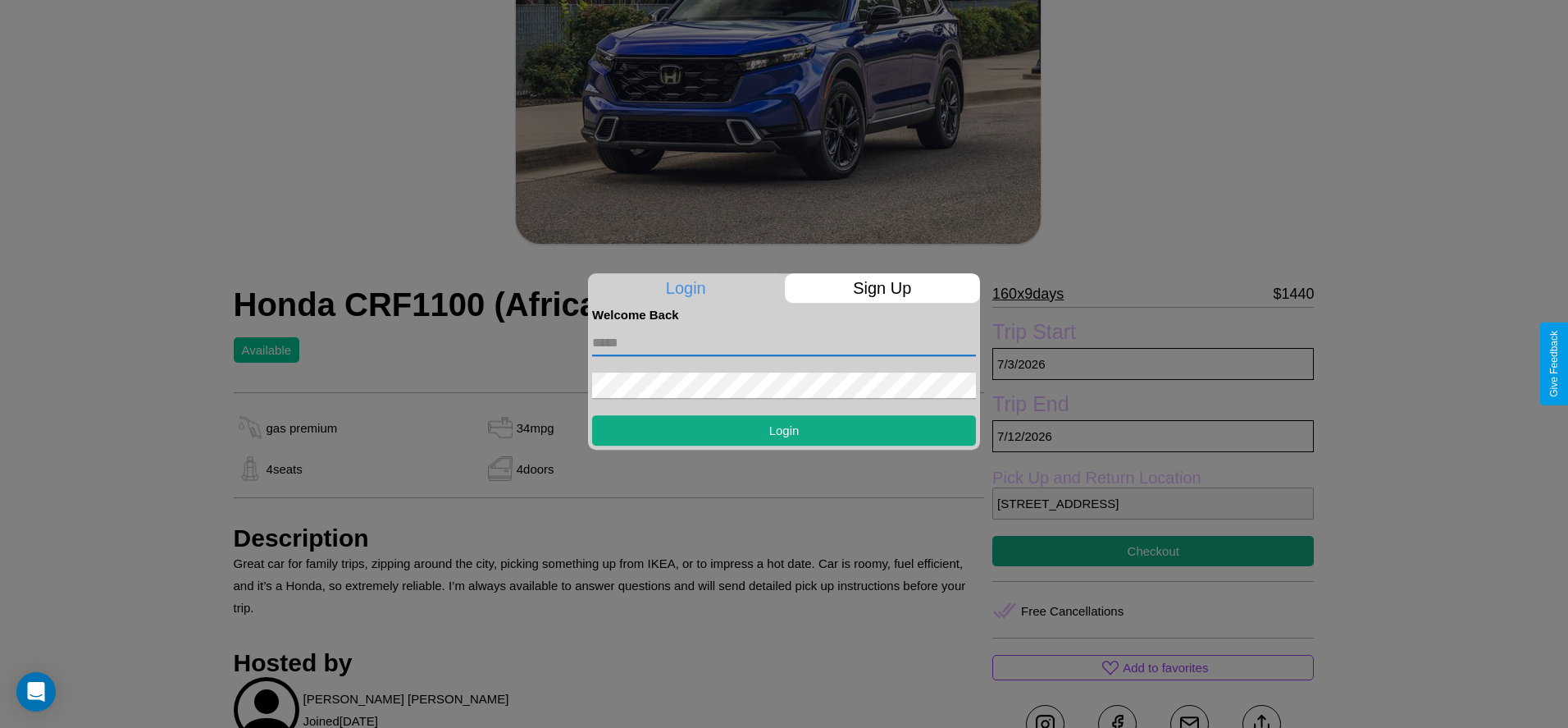
click at [1153, 363] on div at bounding box center [784, 364] width 1568 height 728
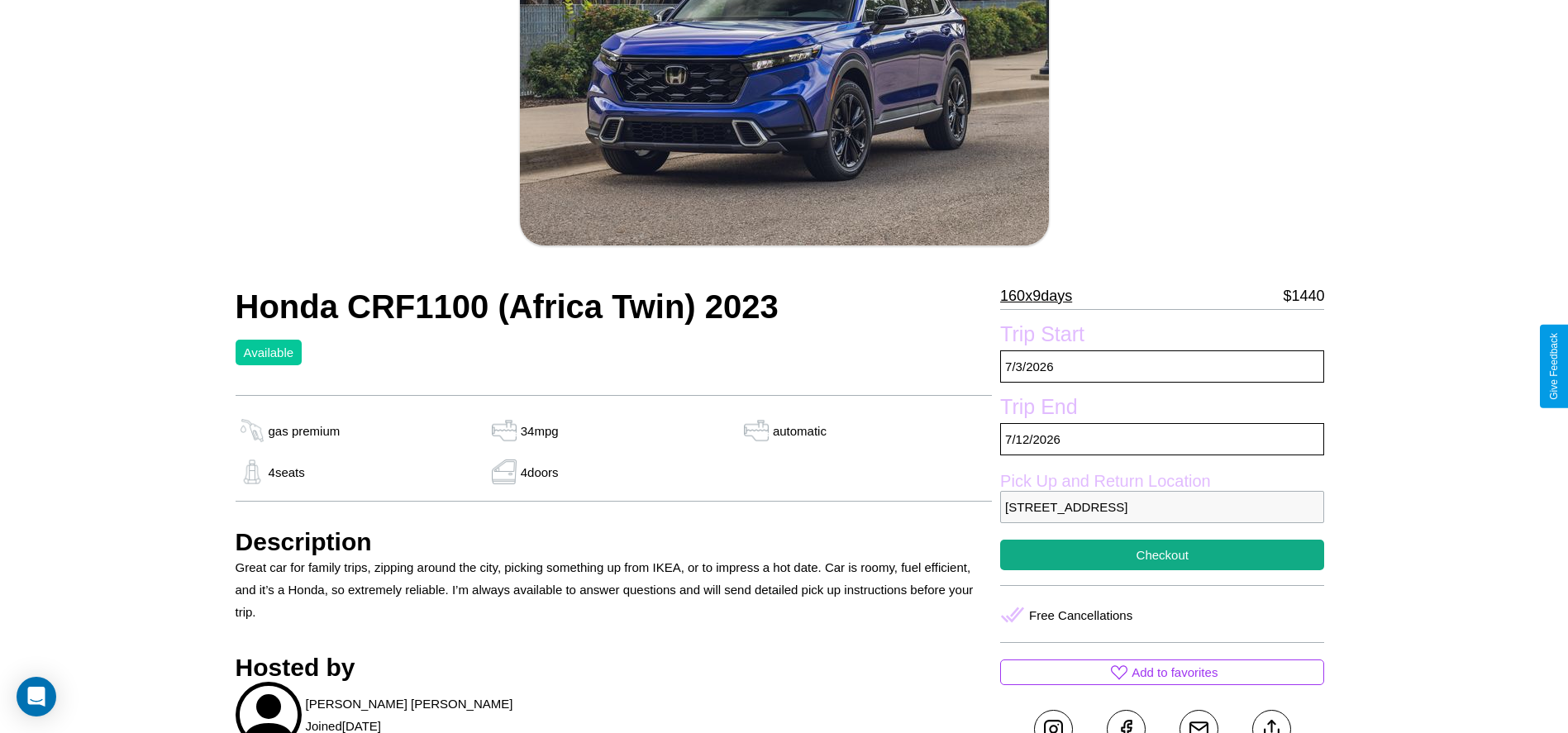
scroll to position [0, 0]
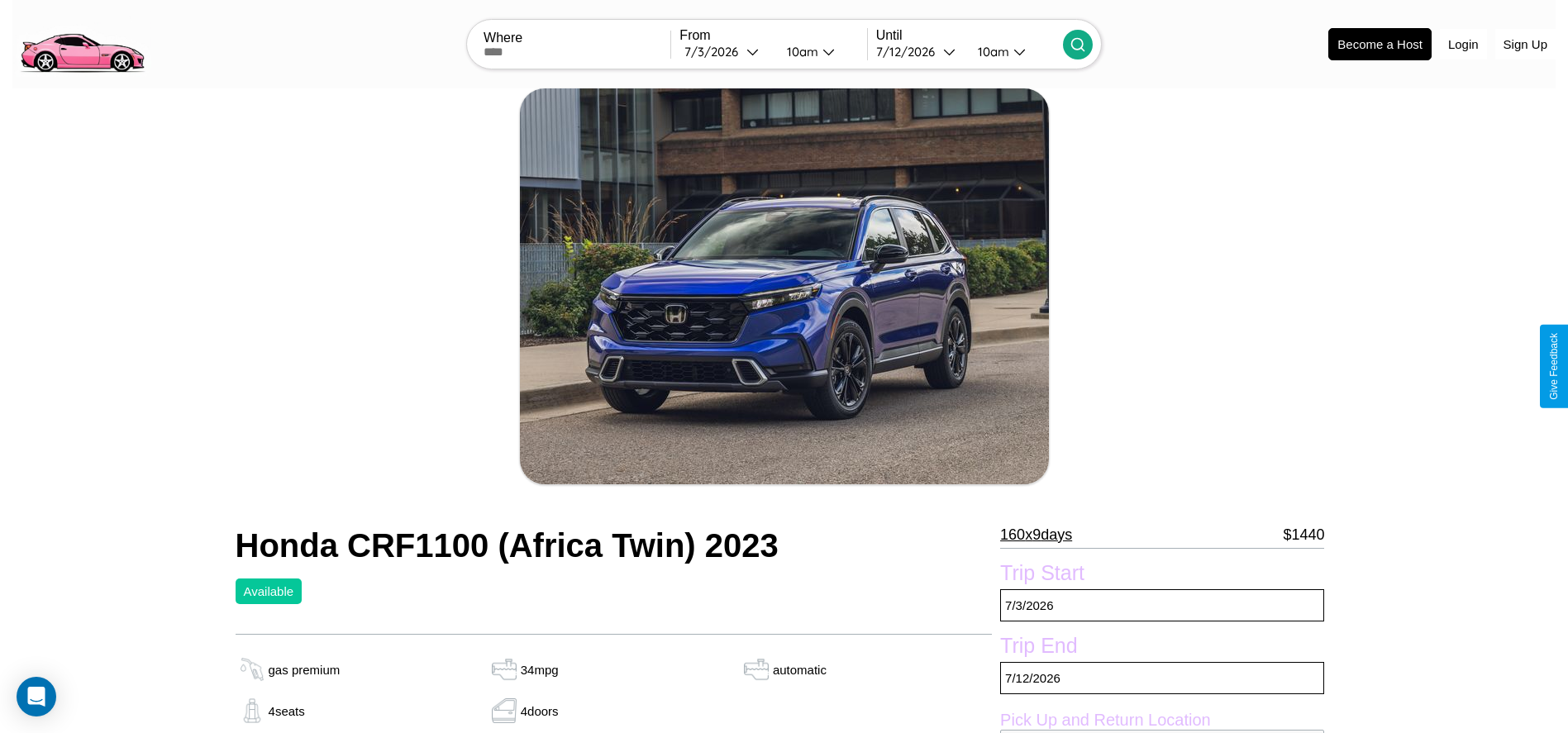
click at [726, 51] on div "7 / 3 / 2026" at bounding box center [716, 51] width 62 height 16
select select "*"
select select "****"
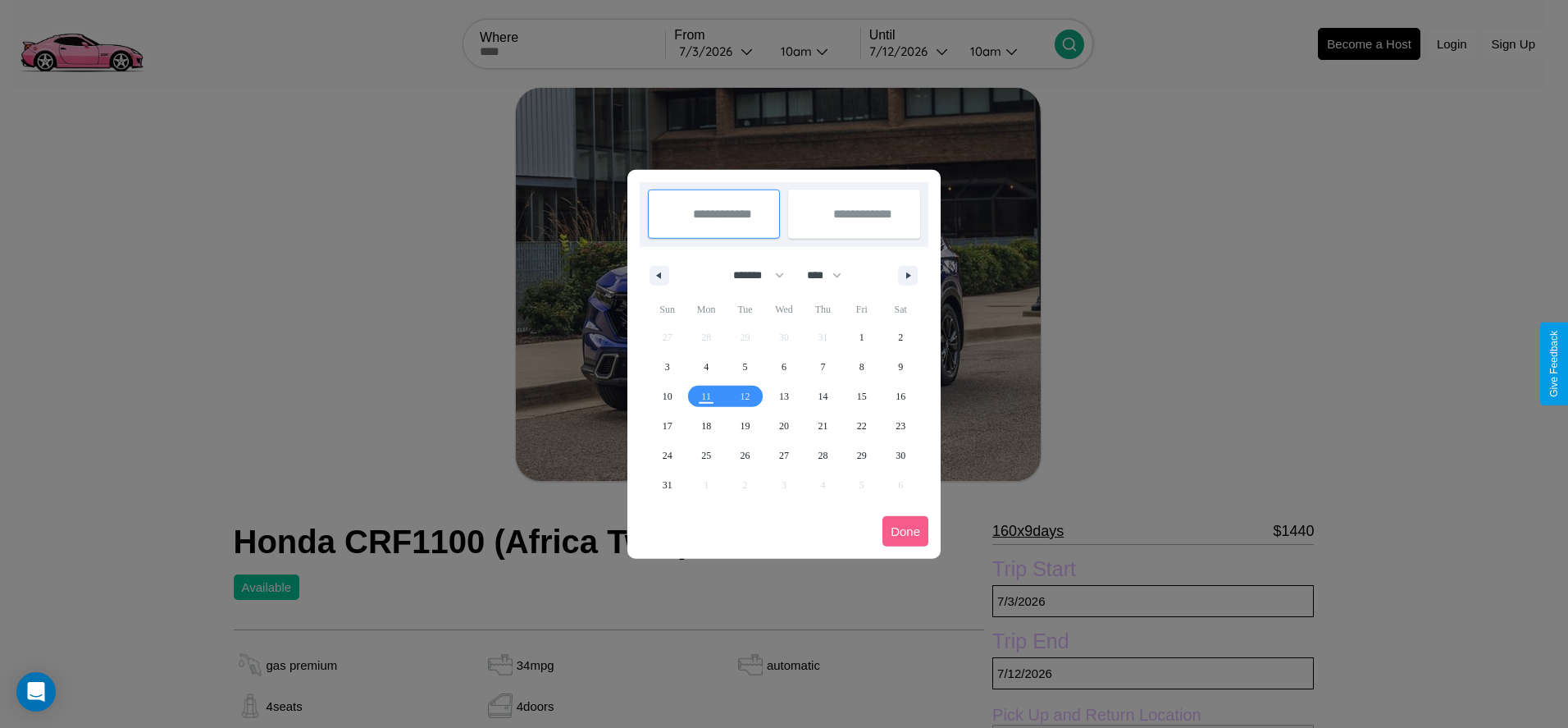
click at [751, 274] on select "******* ******** ***** ***** *** **** **** ****** ********* ******* ******** **…" at bounding box center [756, 275] width 69 height 27
select select "*"
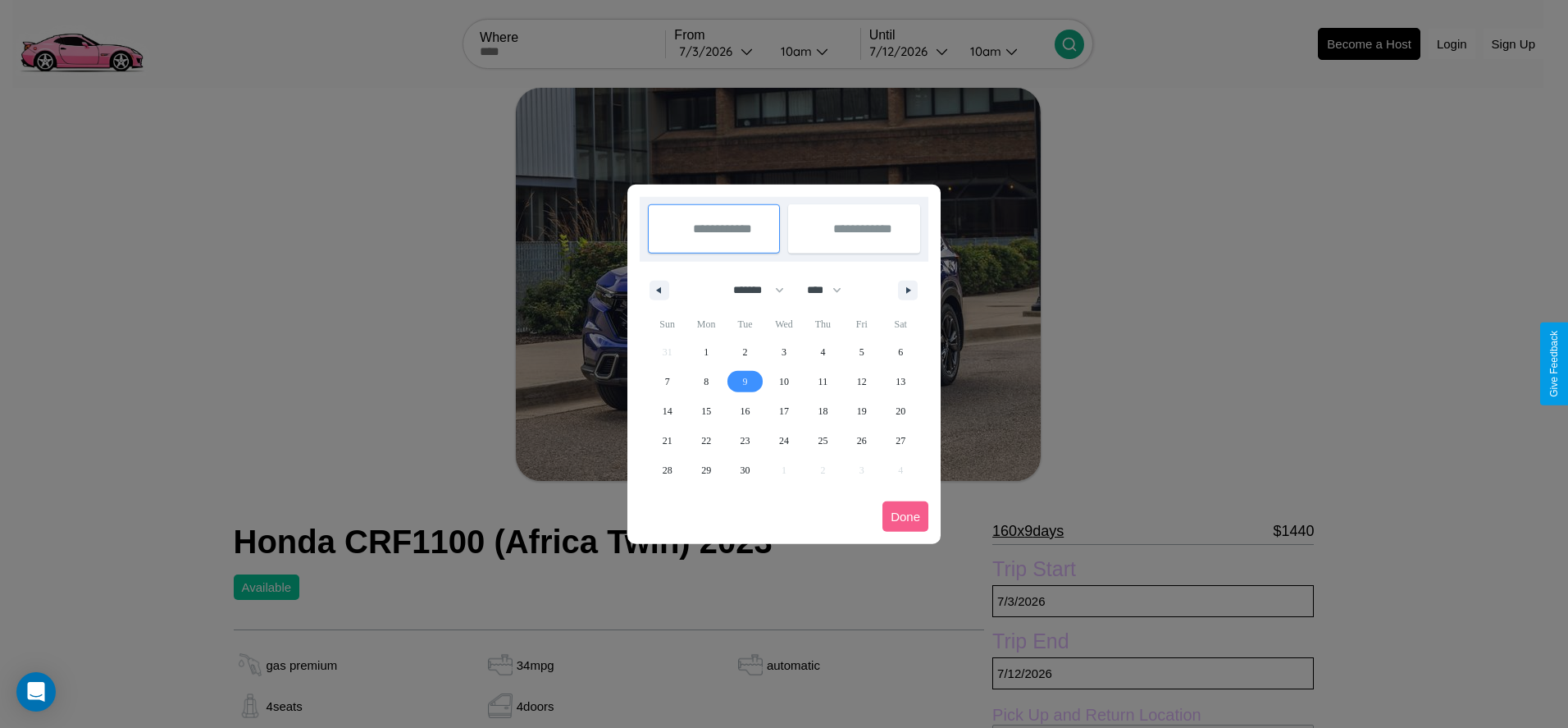
click at [745, 381] on span "9" at bounding box center [746, 381] width 5 height 29
type input "**********"
click at [861, 410] on span "19" at bounding box center [862, 410] width 10 height 29
type input "**********"
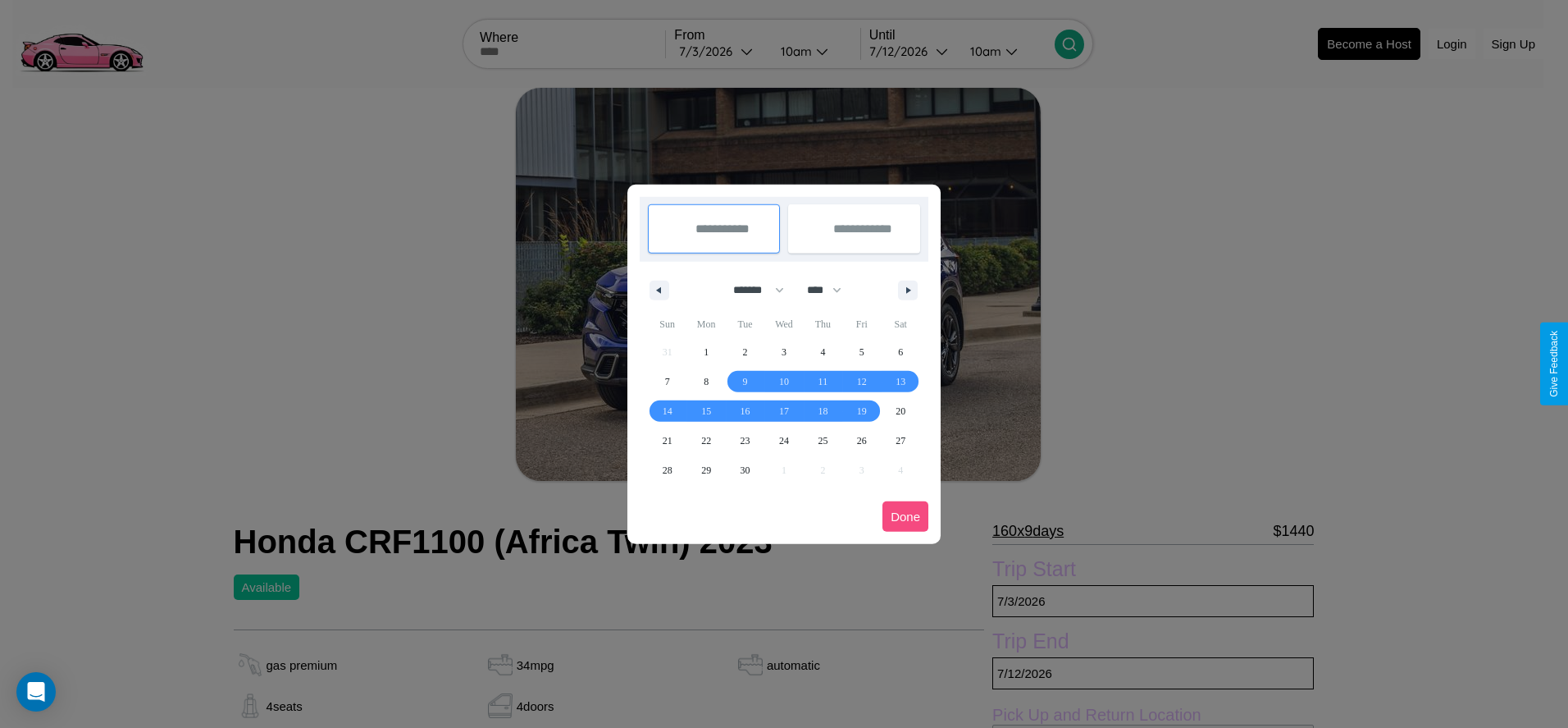
click at [905, 516] on button "Done" at bounding box center [905, 516] width 46 height 30
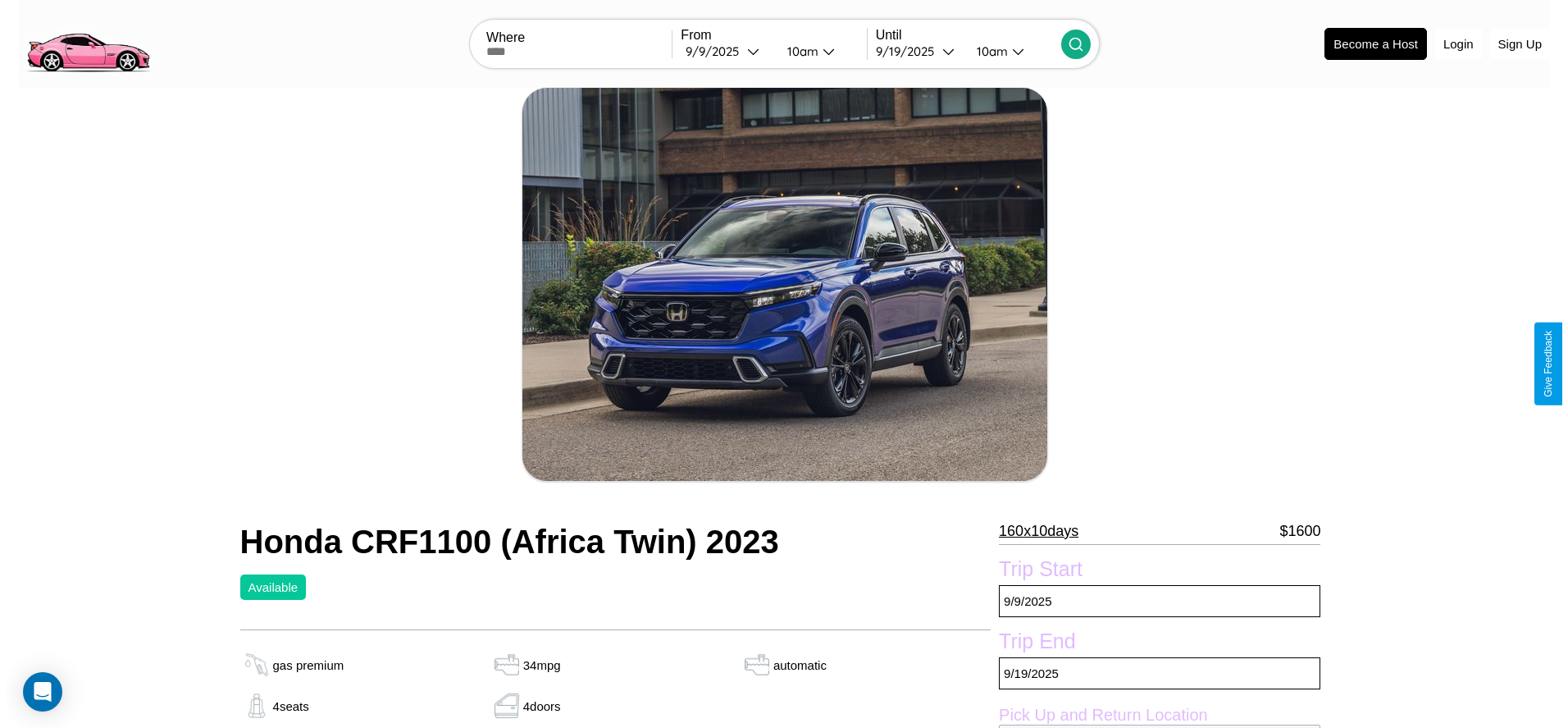
scroll to position [237, 0]
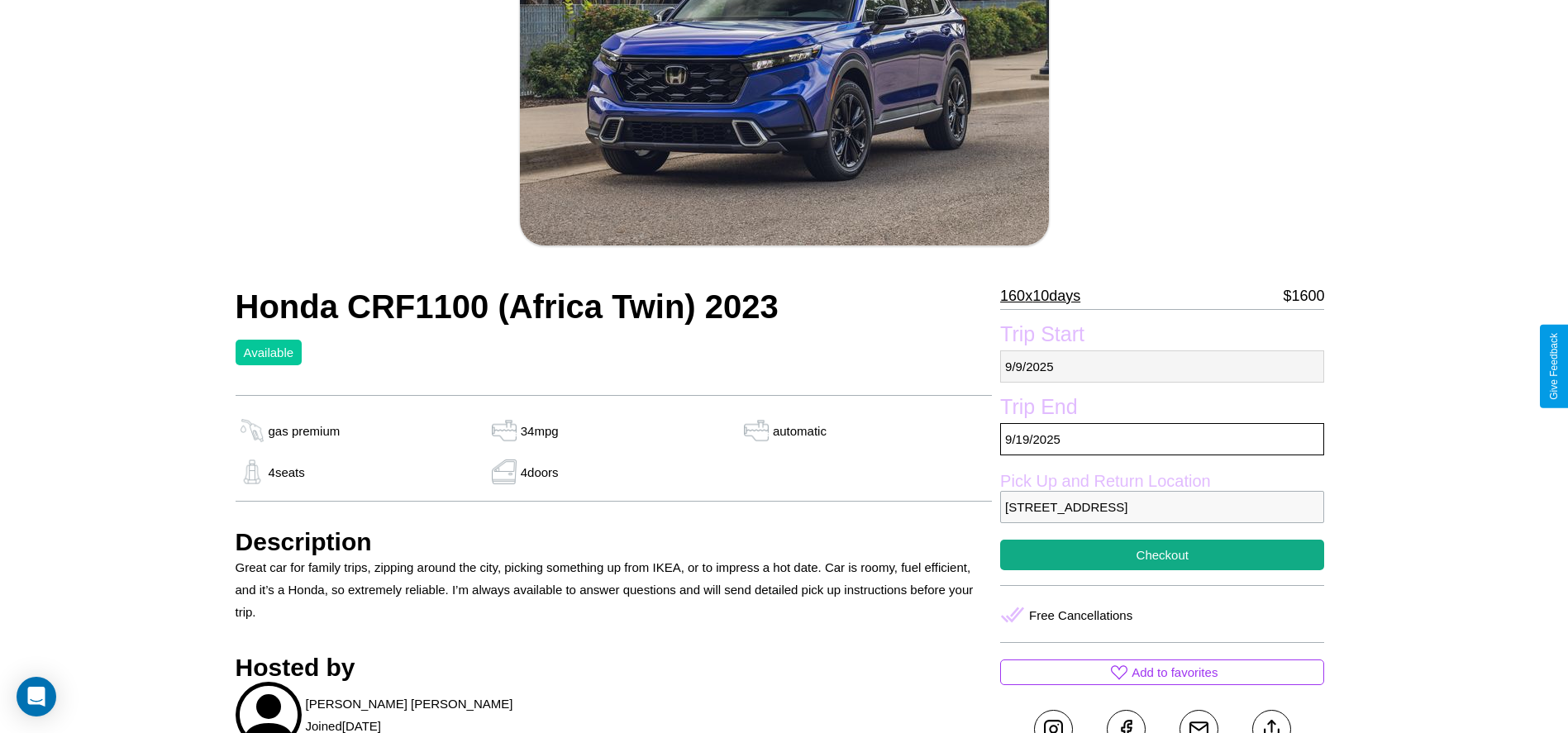
click at [1162, 366] on p "9 / 9 / 2025" at bounding box center [1162, 366] width 324 height 32
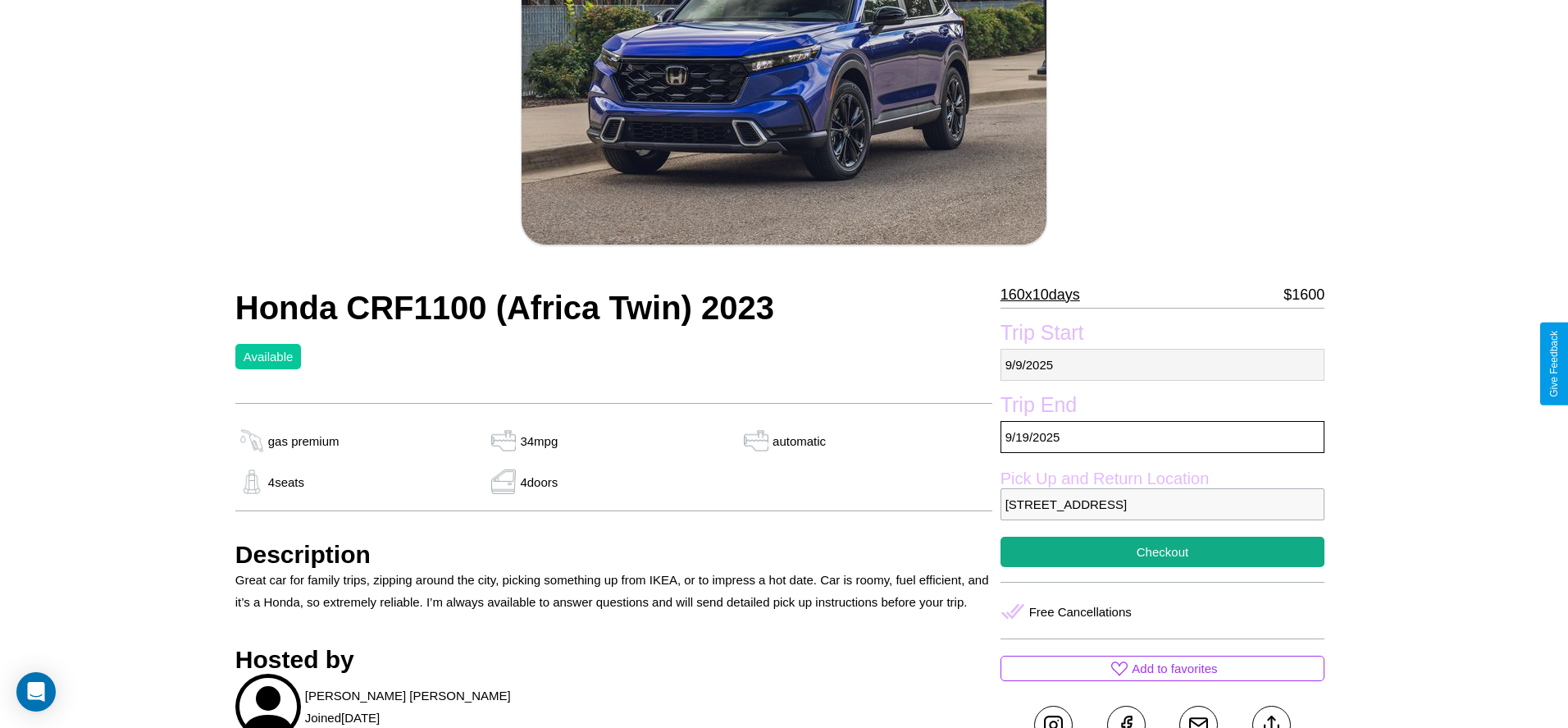
select select "*"
select select "****"
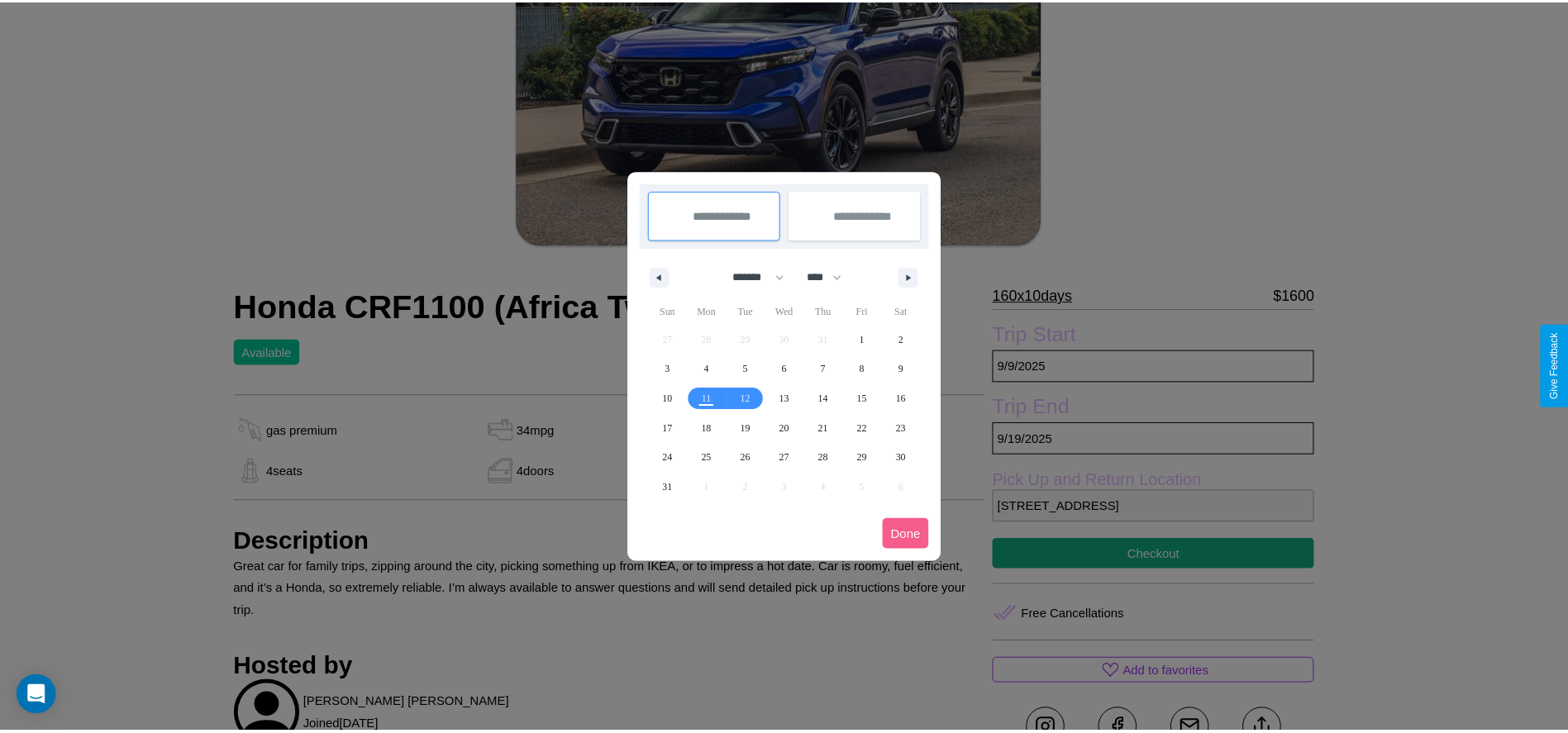
scroll to position [0, 0]
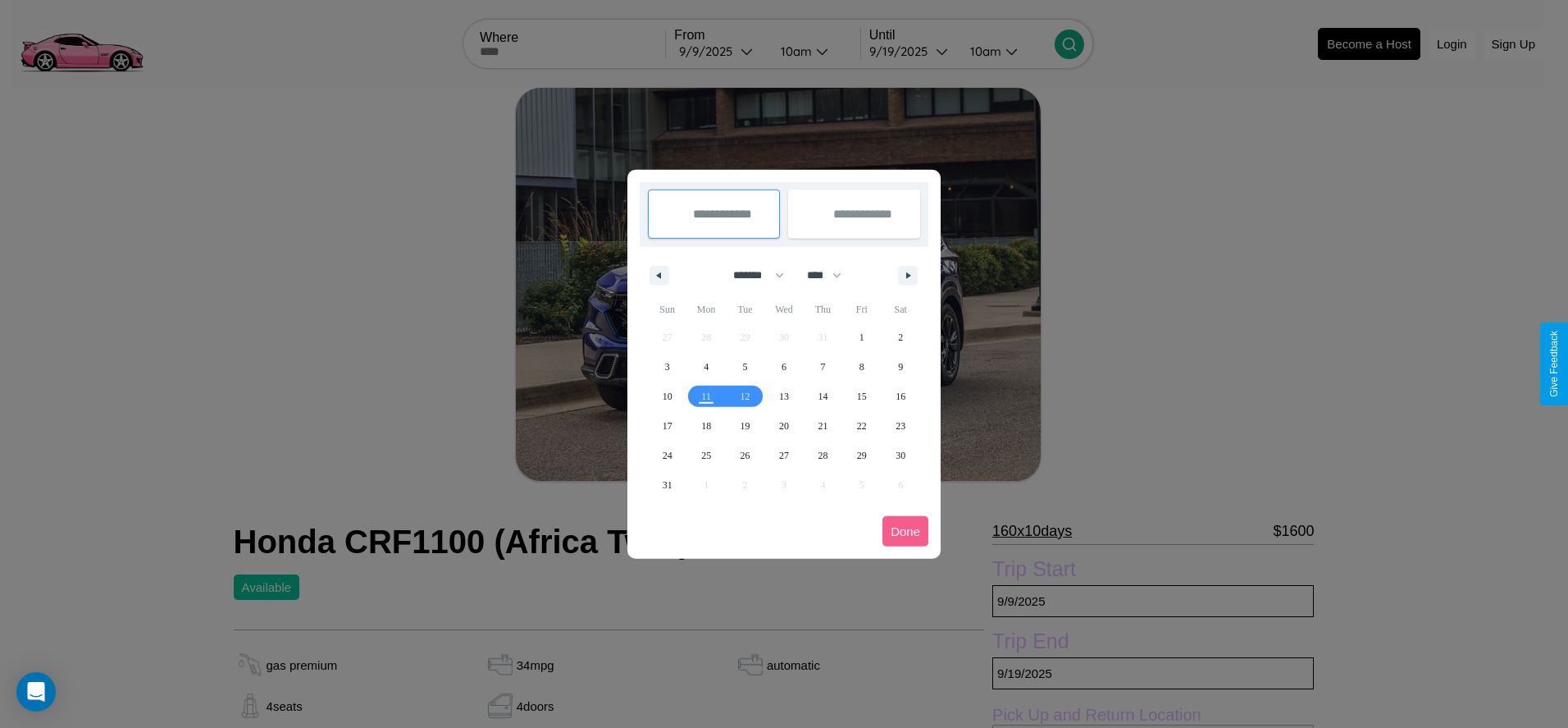
click at [720, 51] on div at bounding box center [784, 364] width 1568 height 728
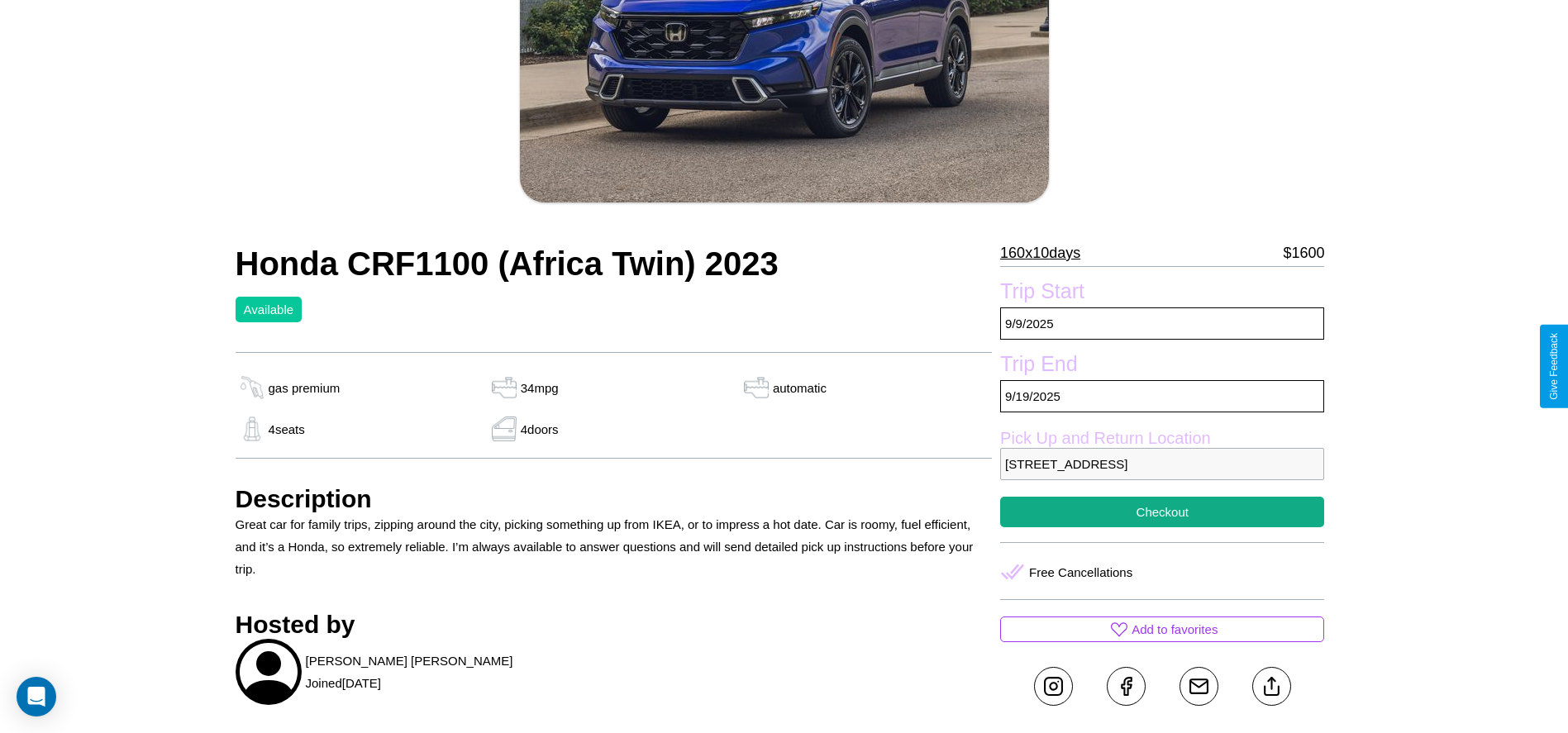
scroll to position [602, 0]
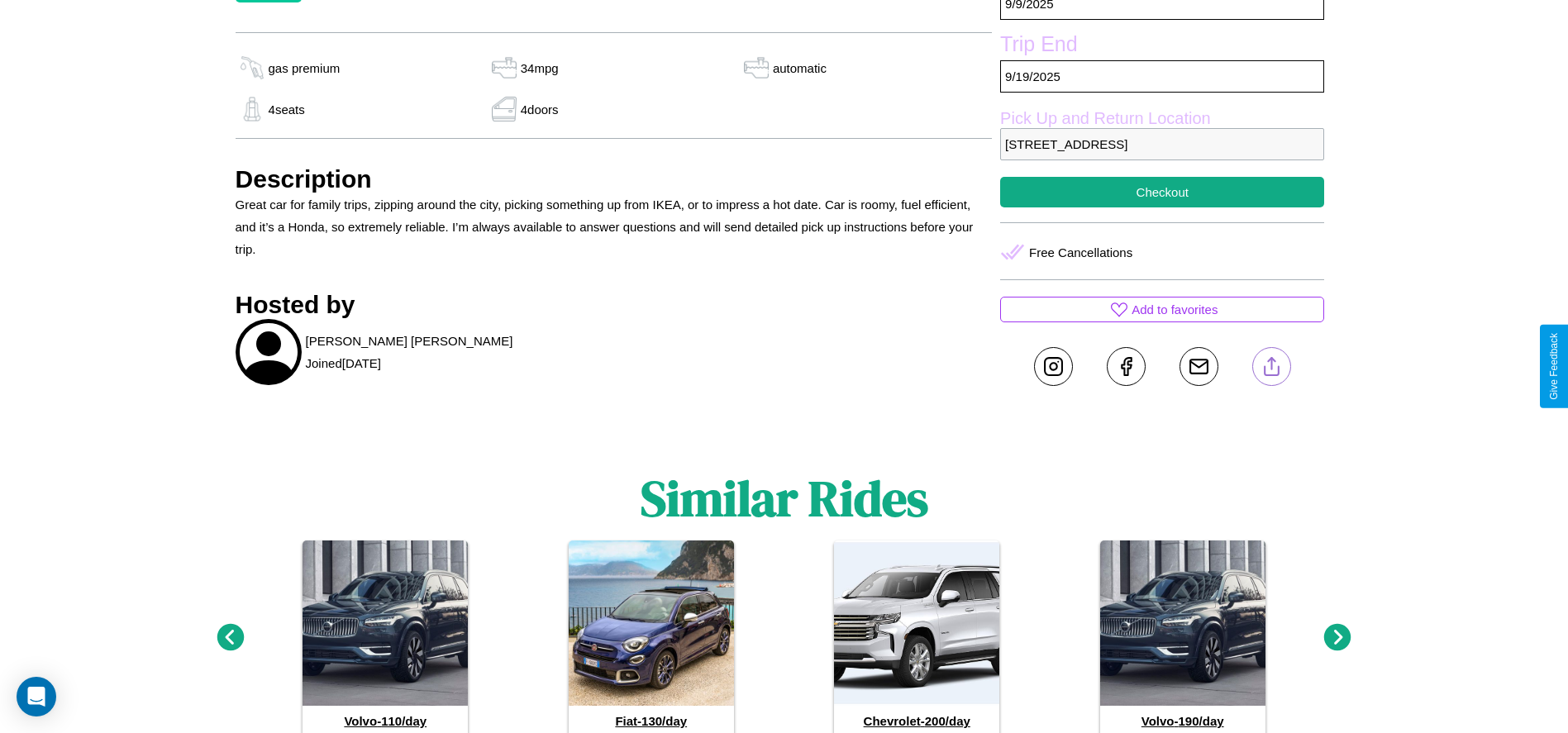
click at [1271, 366] on line at bounding box center [1271, 363] width 0 height 12
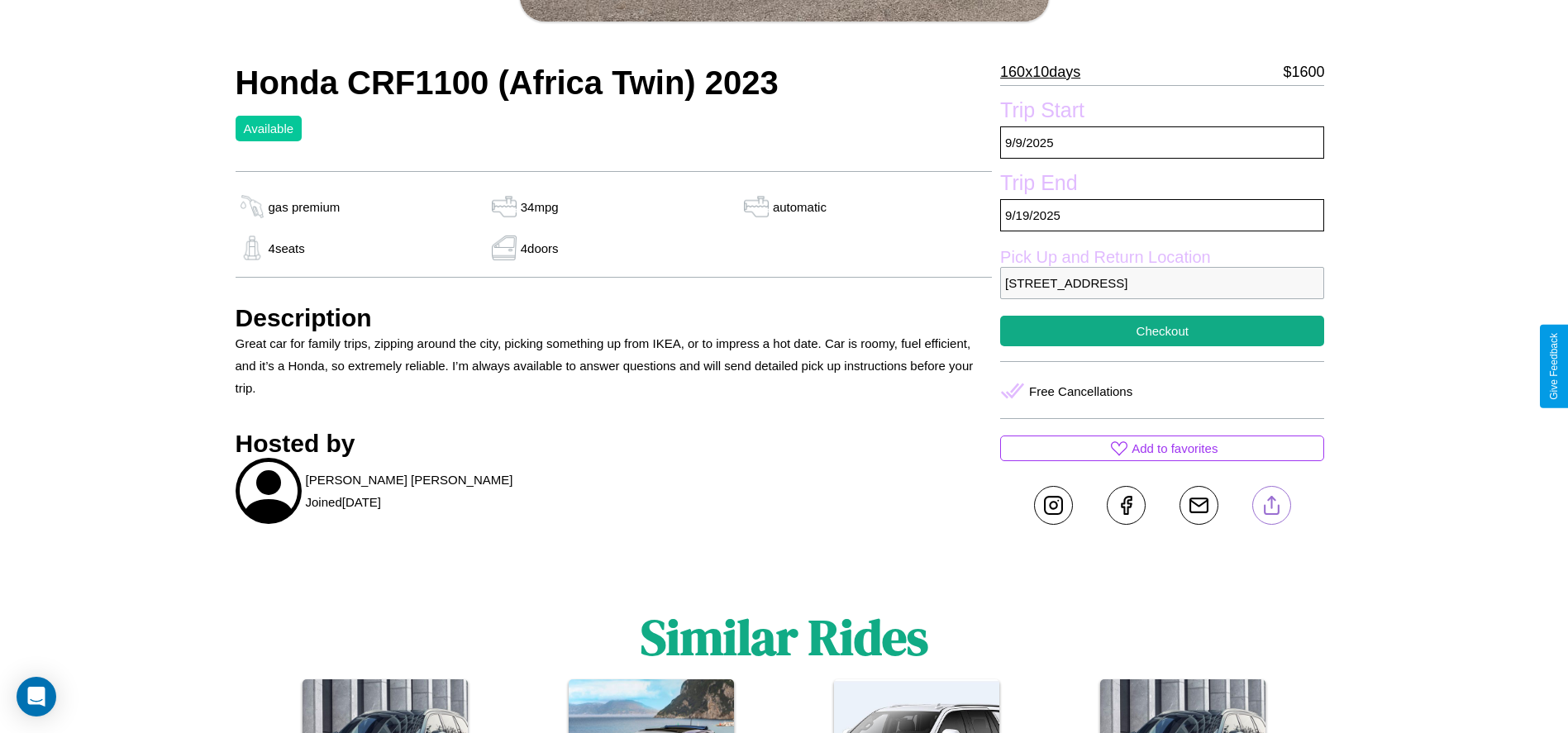
scroll to position [427, 0]
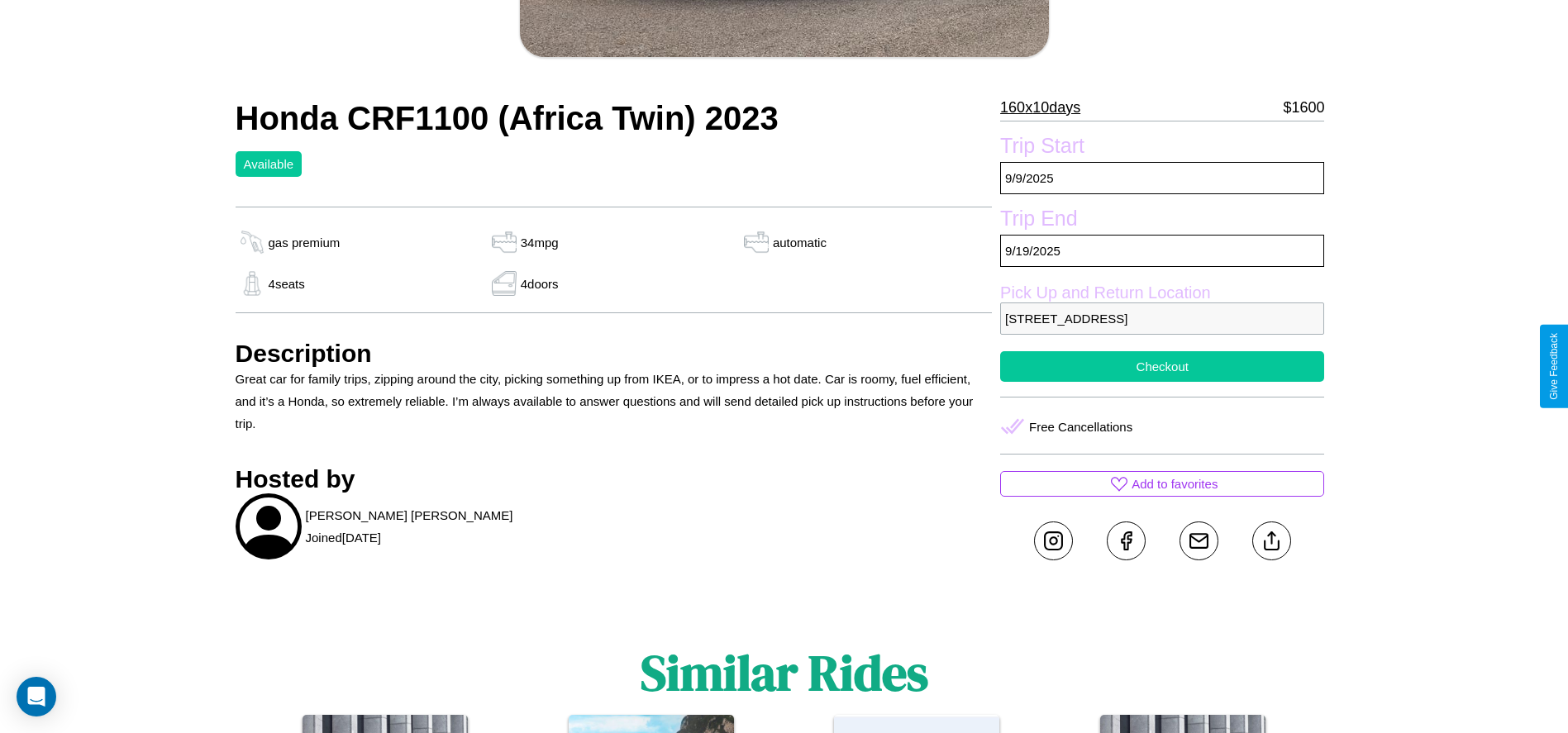
click at [1162, 366] on button "Checkout" at bounding box center [1162, 366] width 324 height 30
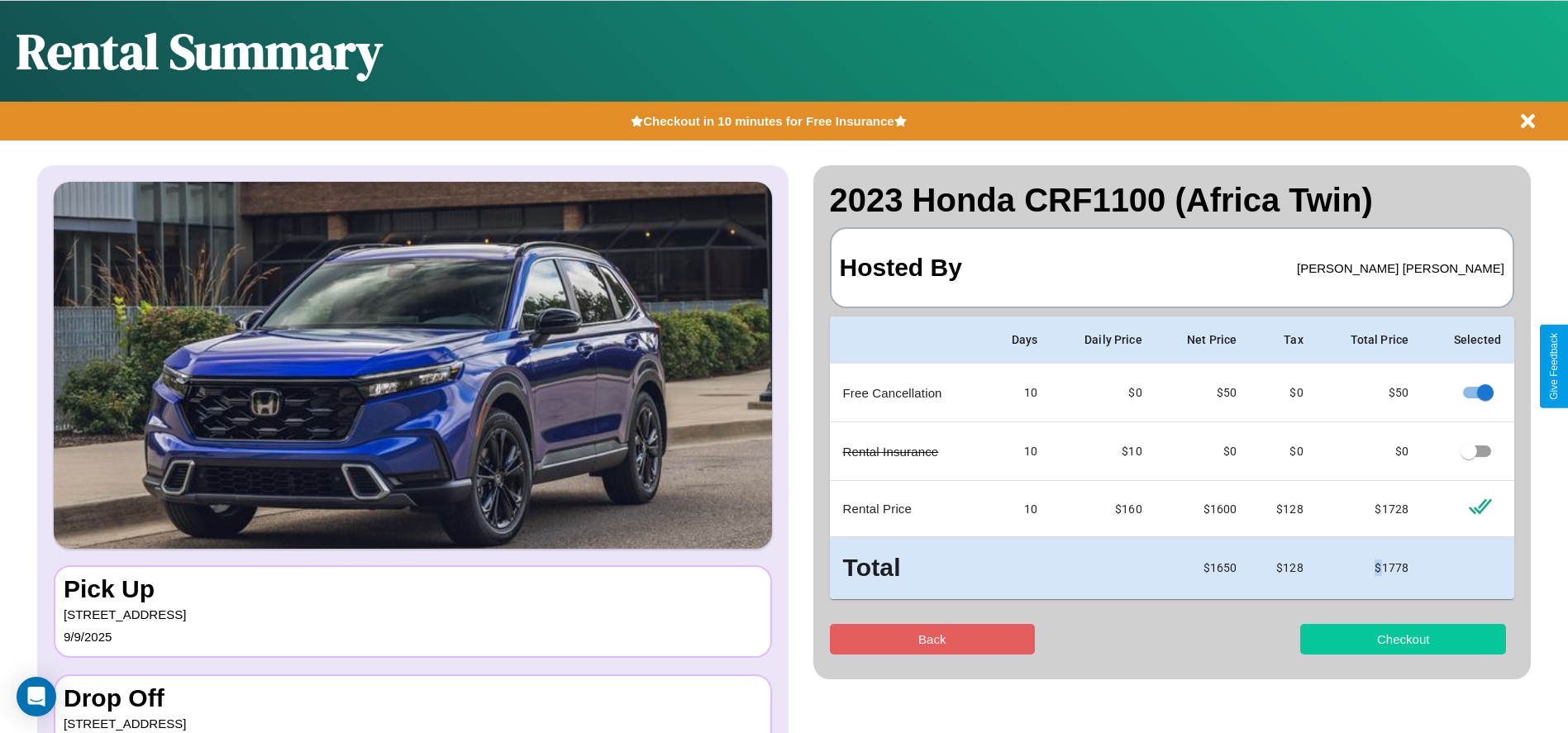
click at [1403, 639] on button "Checkout" at bounding box center [1403, 639] width 206 height 30
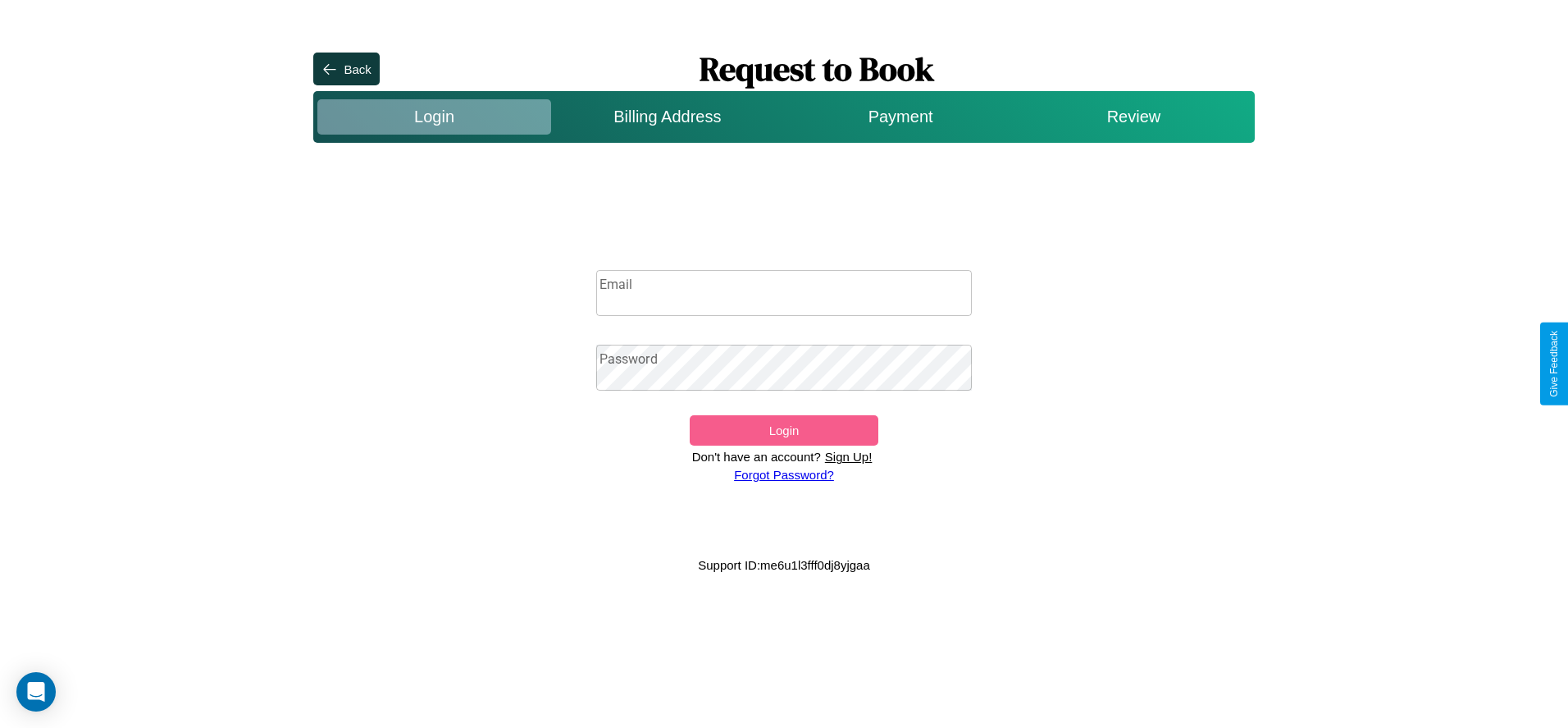
click at [784, 293] on input "Email" at bounding box center [785, 293] width 377 height 46
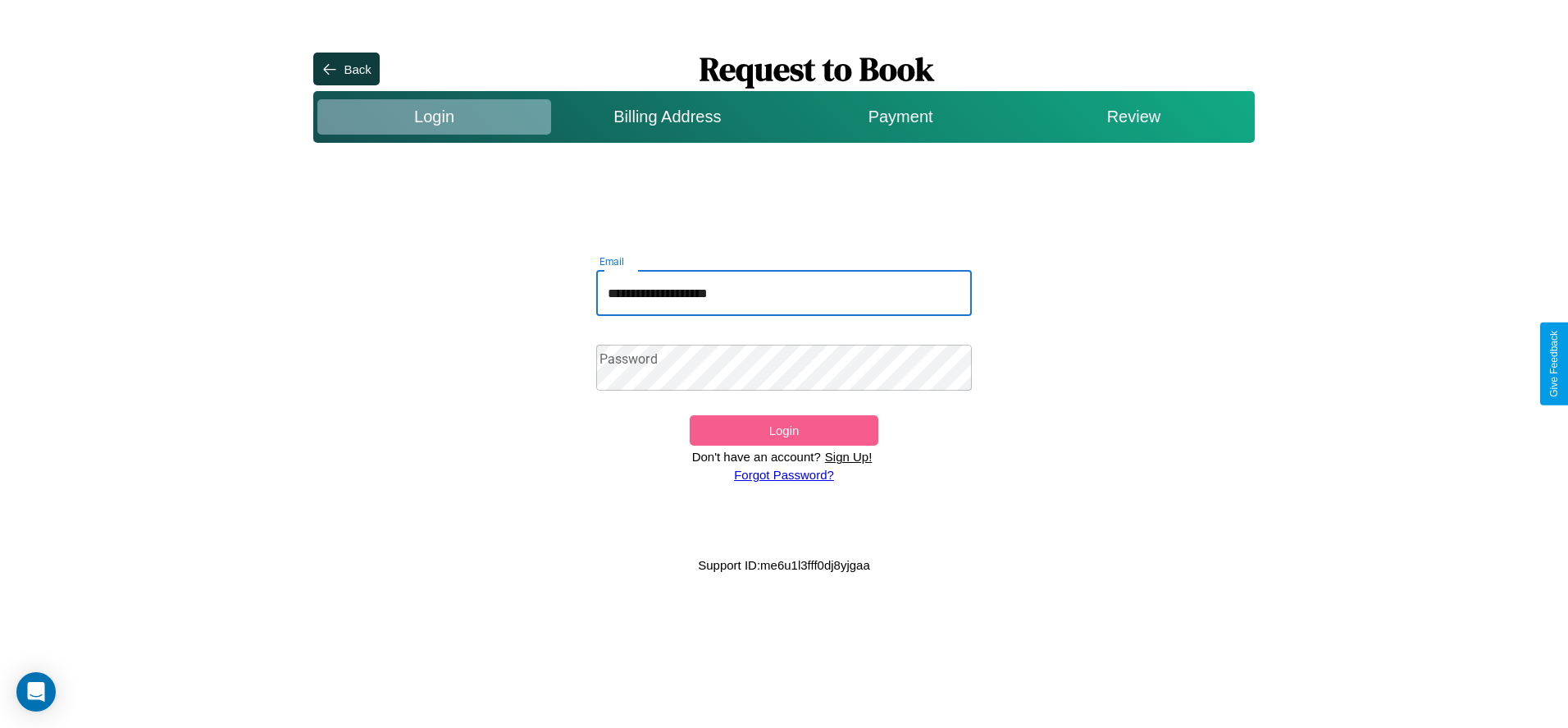
type input "**********"
click at [783, 474] on link "Forgot Password?" at bounding box center [784, 474] width 100 height 14
